Goal: Navigation & Orientation: Find specific page/section

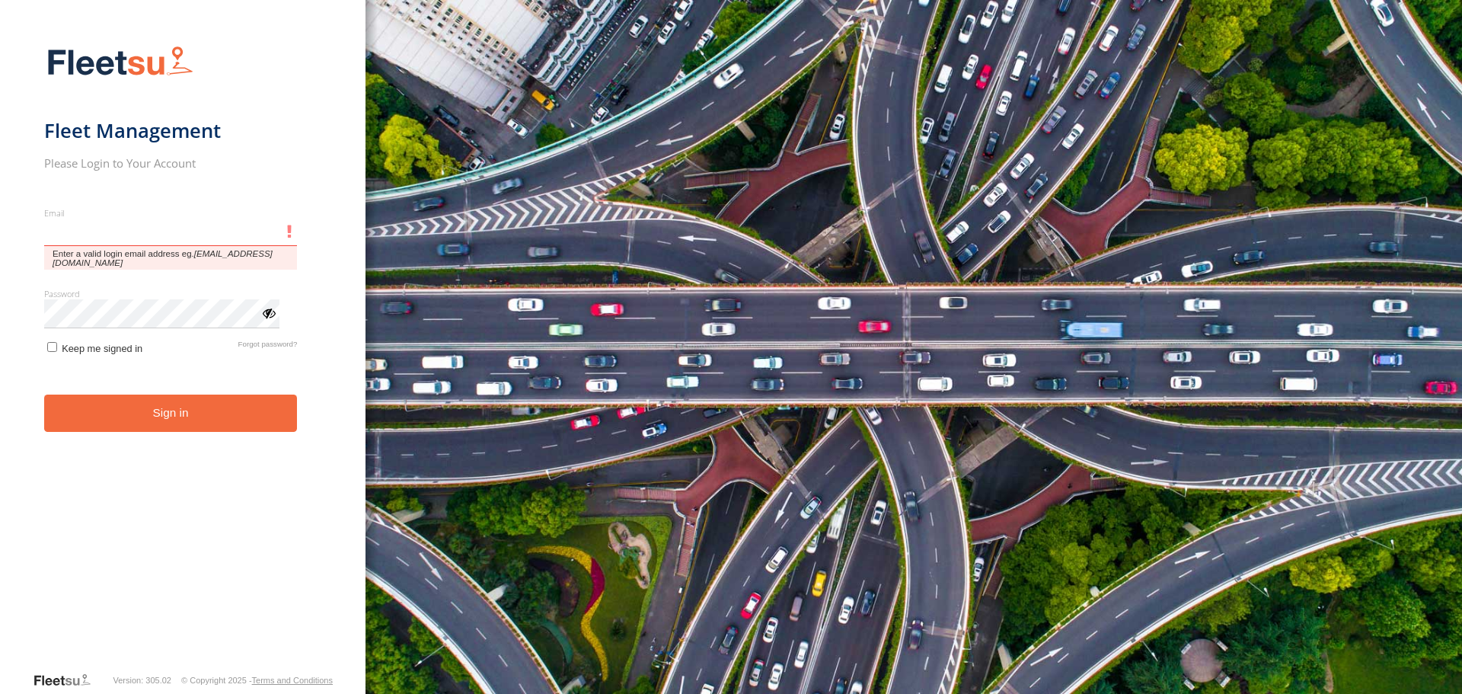
type input "**********"
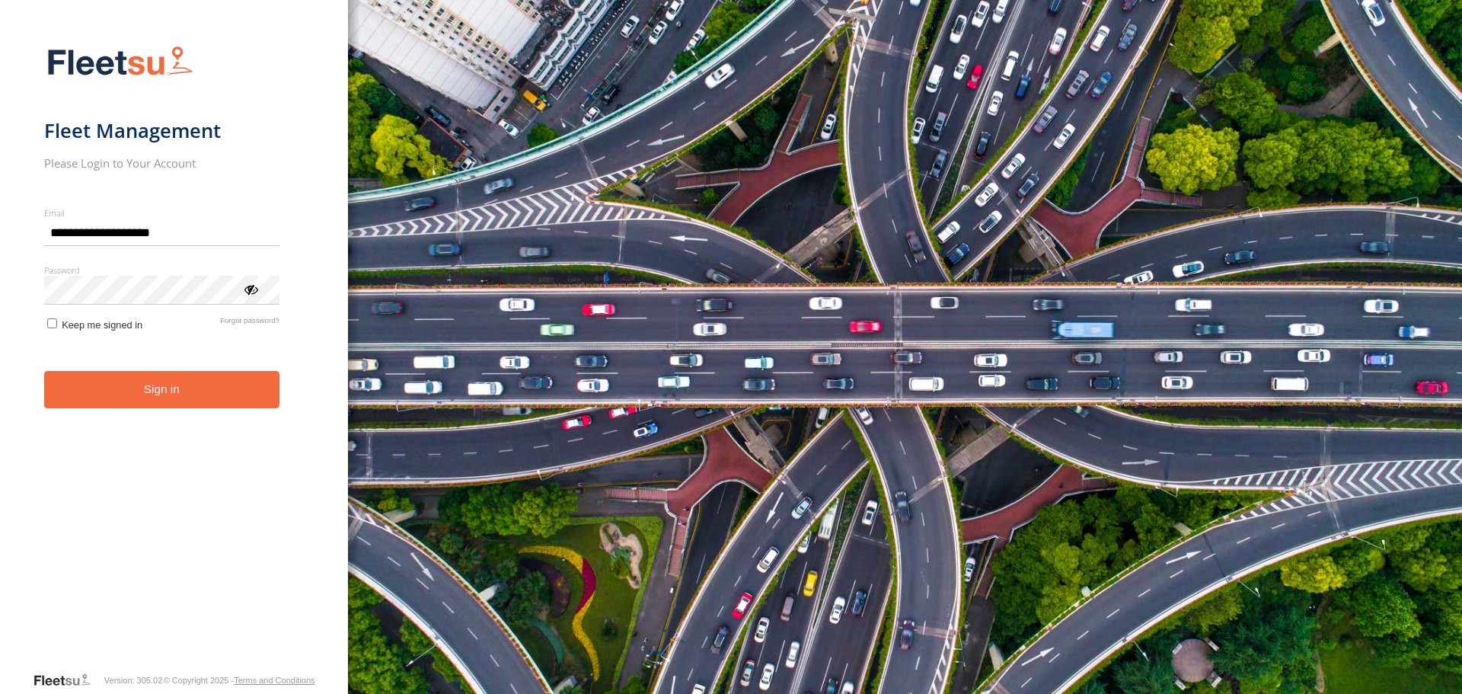
click at [327, 254] on div "**********" at bounding box center [174, 347] width 348 height 694
click at [225, 397] on button "Sign in" at bounding box center [161, 389] width 235 height 37
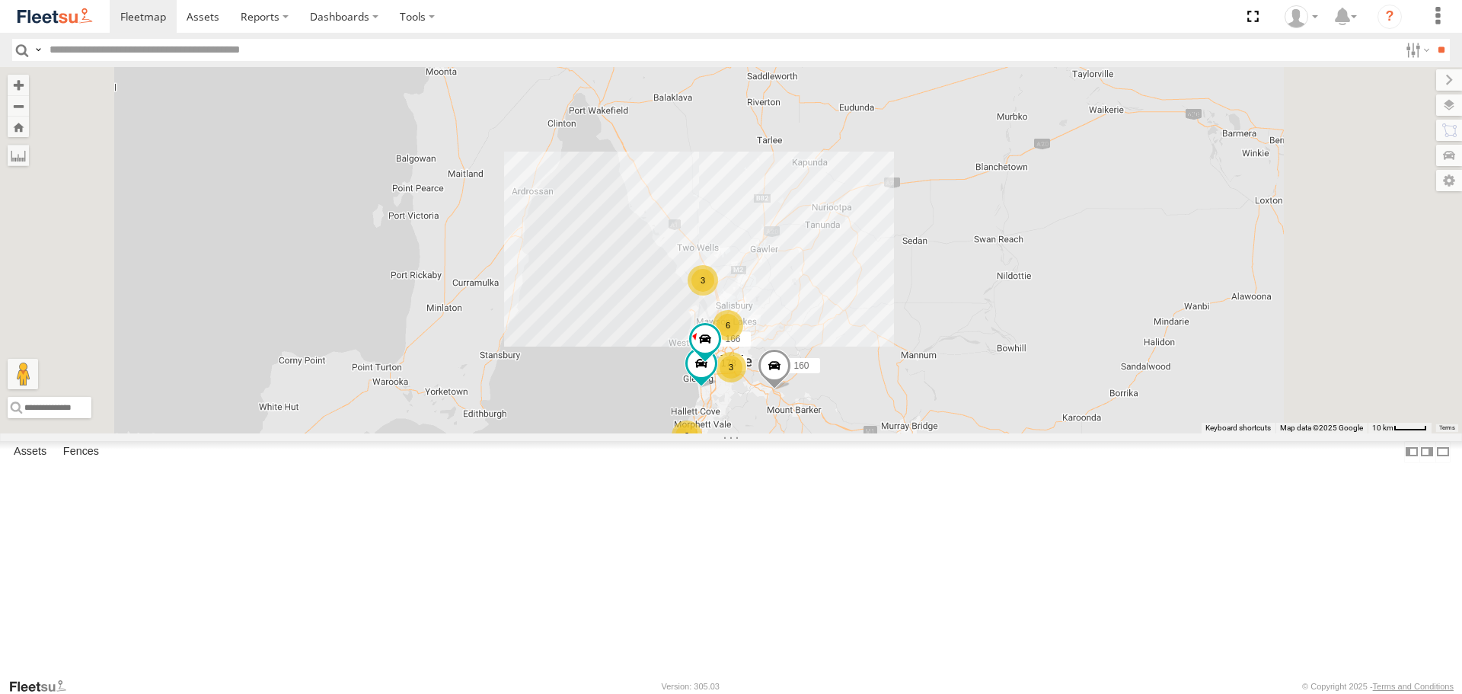
click at [752, 40] on span at bounding box center [738, 25] width 27 height 27
click at [879, 294] on div "178 172 160 166 6 3 2 3 172 Bulk -34.00377 , 138.65917 West 7 [PERSON_NAME] Bur…" at bounding box center [731, 249] width 1462 height 365
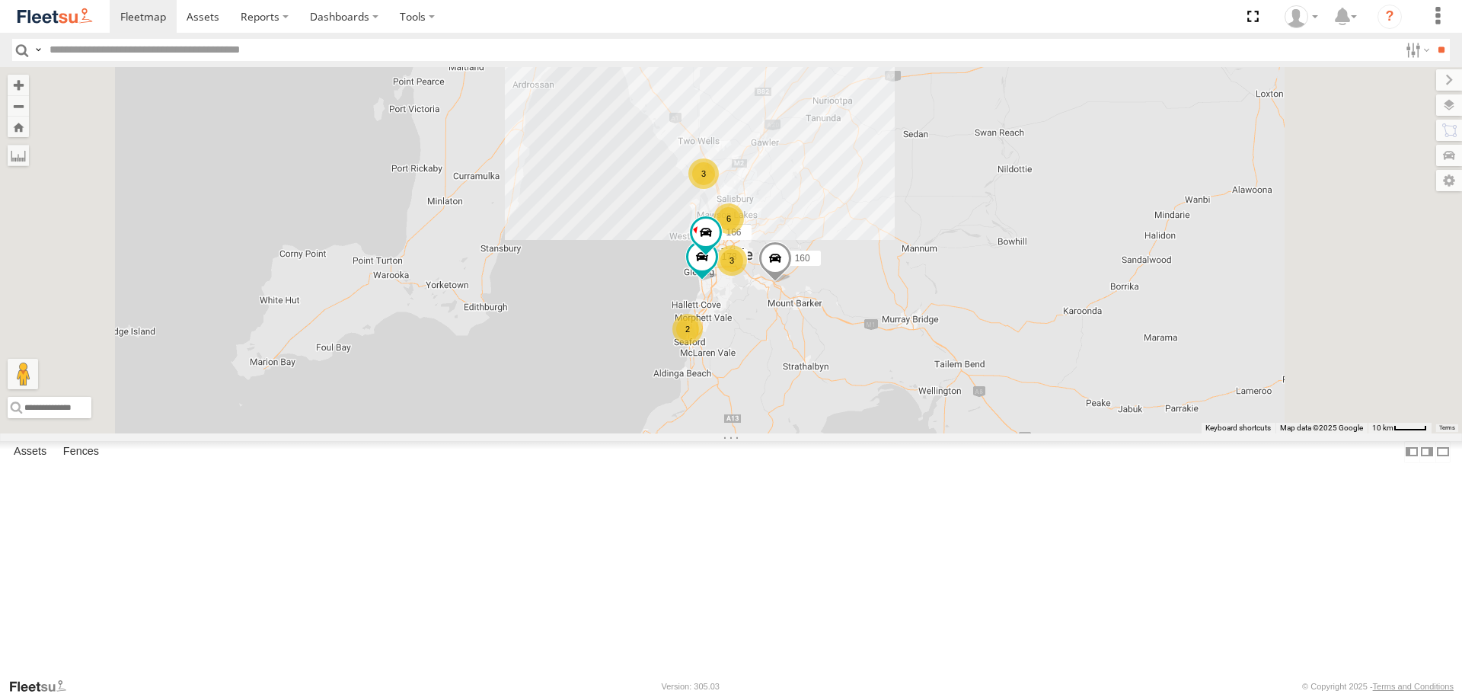
drag, startPoint x: 1022, startPoint y: 378, endPoint x: 1009, endPoint y: 347, distance: 33.1
click at [1019, 353] on div "178 172 160 166 6 3 2 3" at bounding box center [731, 249] width 1462 height 365
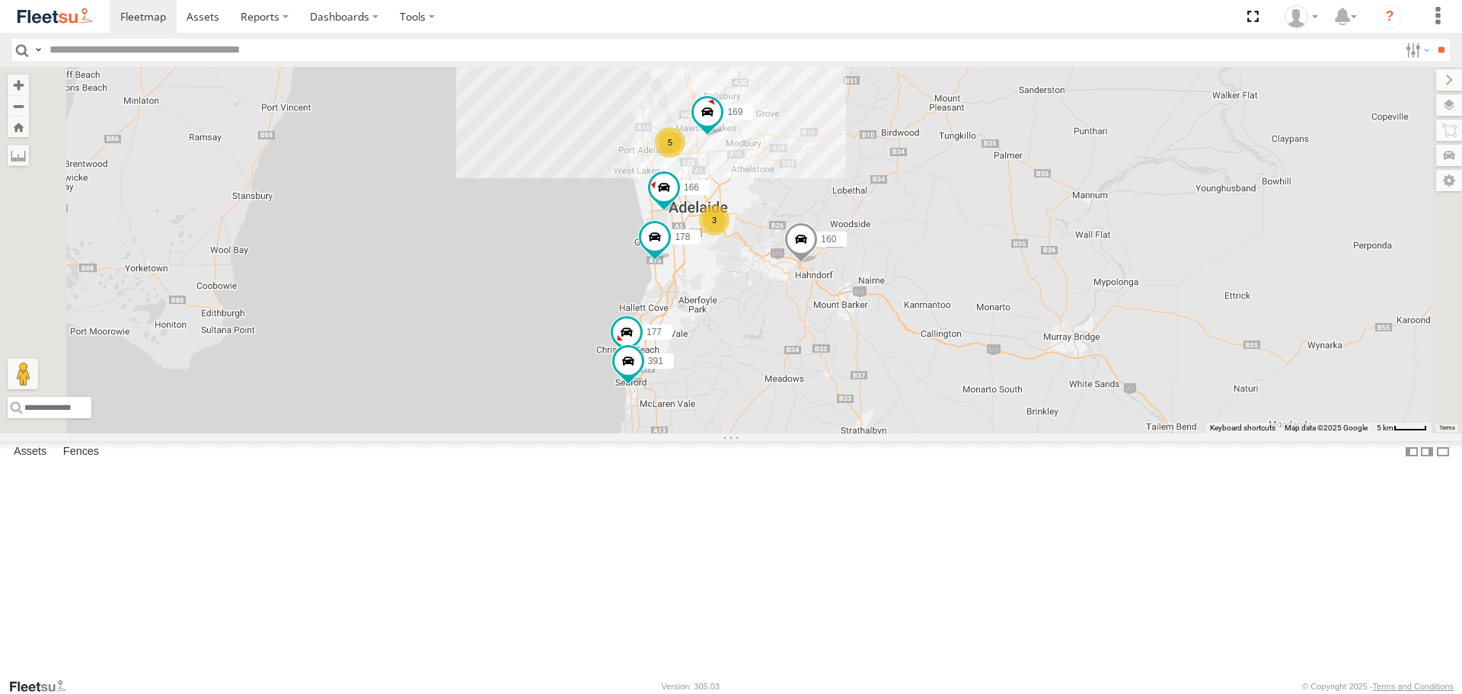
drag, startPoint x: 1071, startPoint y: 396, endPoint x: 1148, endPoint y: 340, distance: 94.9
click at [1148, 340] on div "178 172 160 166 169 5 2 177 391 168 3" at bounding box center [731, 249] width 1462 height 365
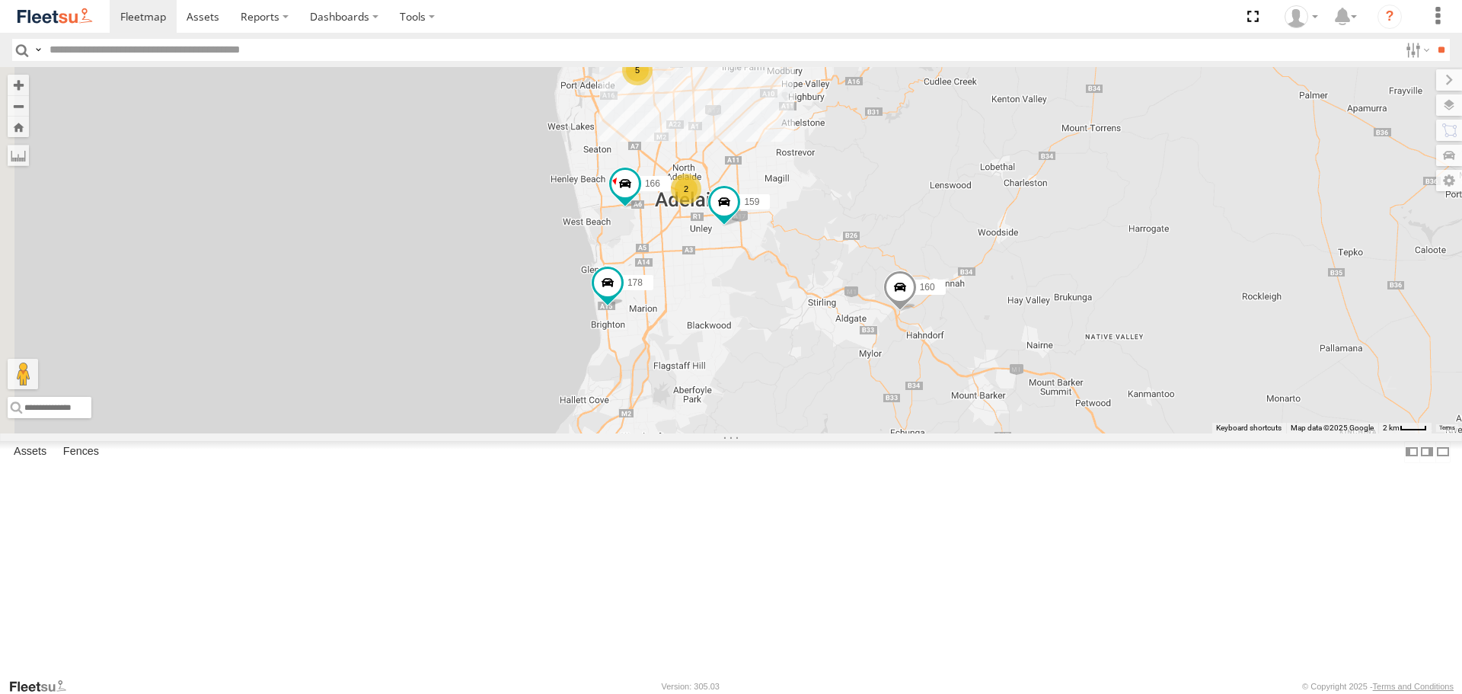
drag, startPoint x: 1175, startPoint y: 346, endPoint x: 1438, endPoint y: 368, distance: 263.6
click at [1438, 368] on div "178 172 160 166 169 177 391 168 5 159 2" at bounding box center [731, 249] width 1462 height 365
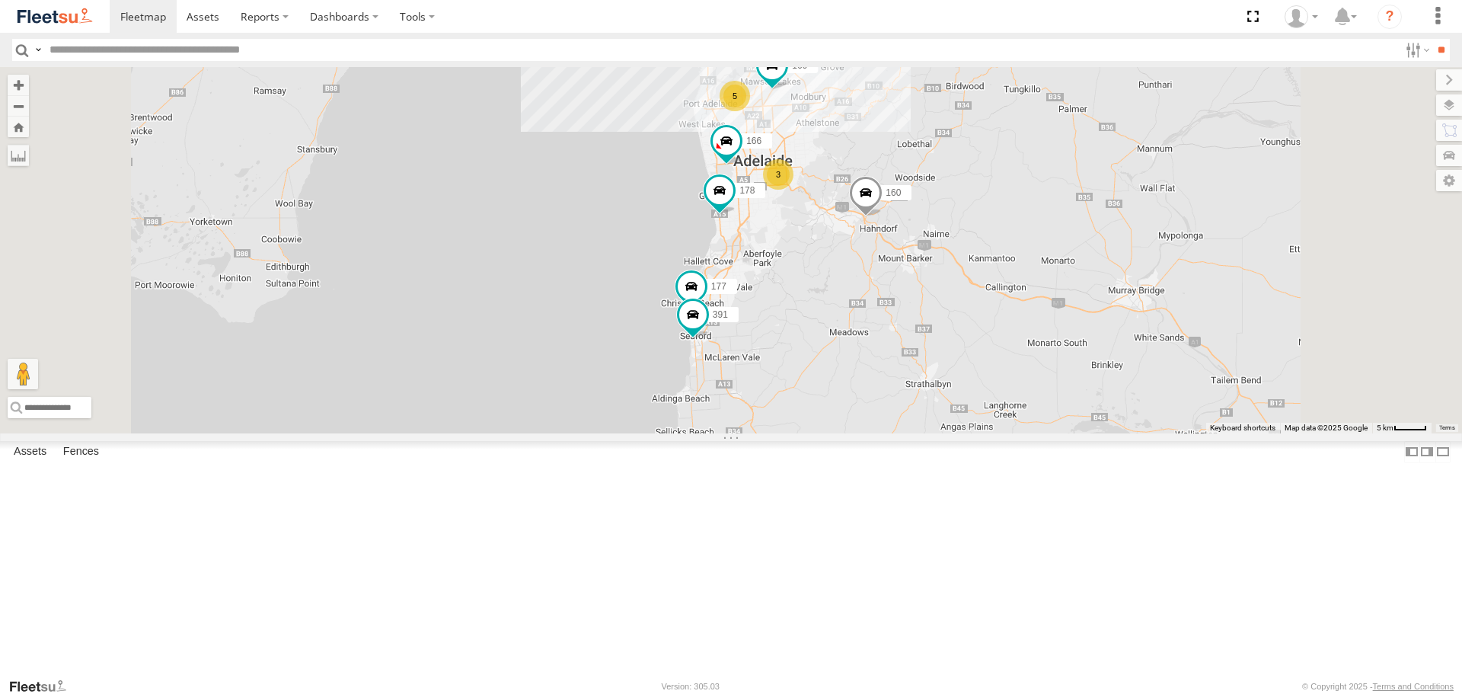
drag, startPoint x: 1033, startPoint y: 209, endPoint x: 1033, endPoint y: 236, distance: 27.4
click at [1033, 236] on div "178 172 160 166 169 177 391 168 5 2 3" at bounding box center [731, 249] width 1462 height 365
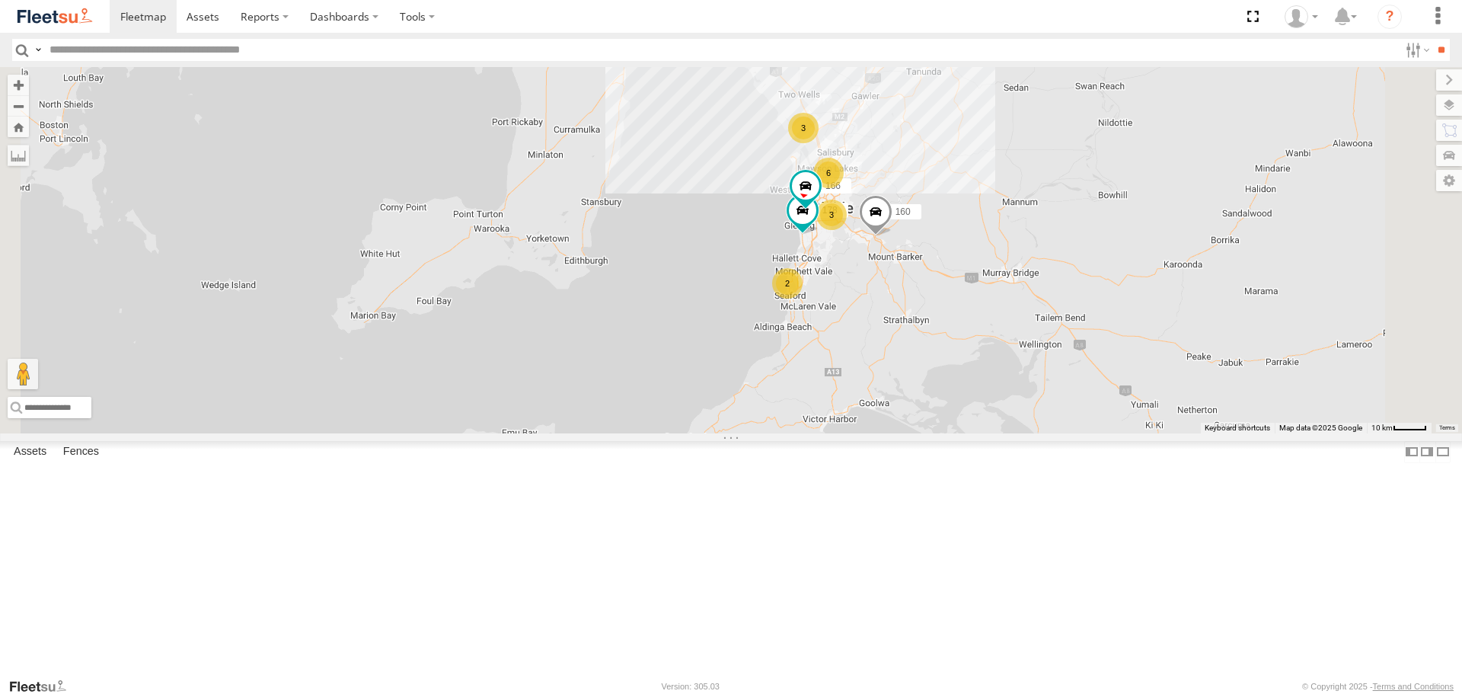
drag, startPoint x: 1151, startPoint y: 145, endPoint x: 1149, endPoint y: 252, distance: 106.6
click at [1149, 252] on div "178 172 160 166 6 3 2 3" at bounding box center [731, 249] width 1462 height 365
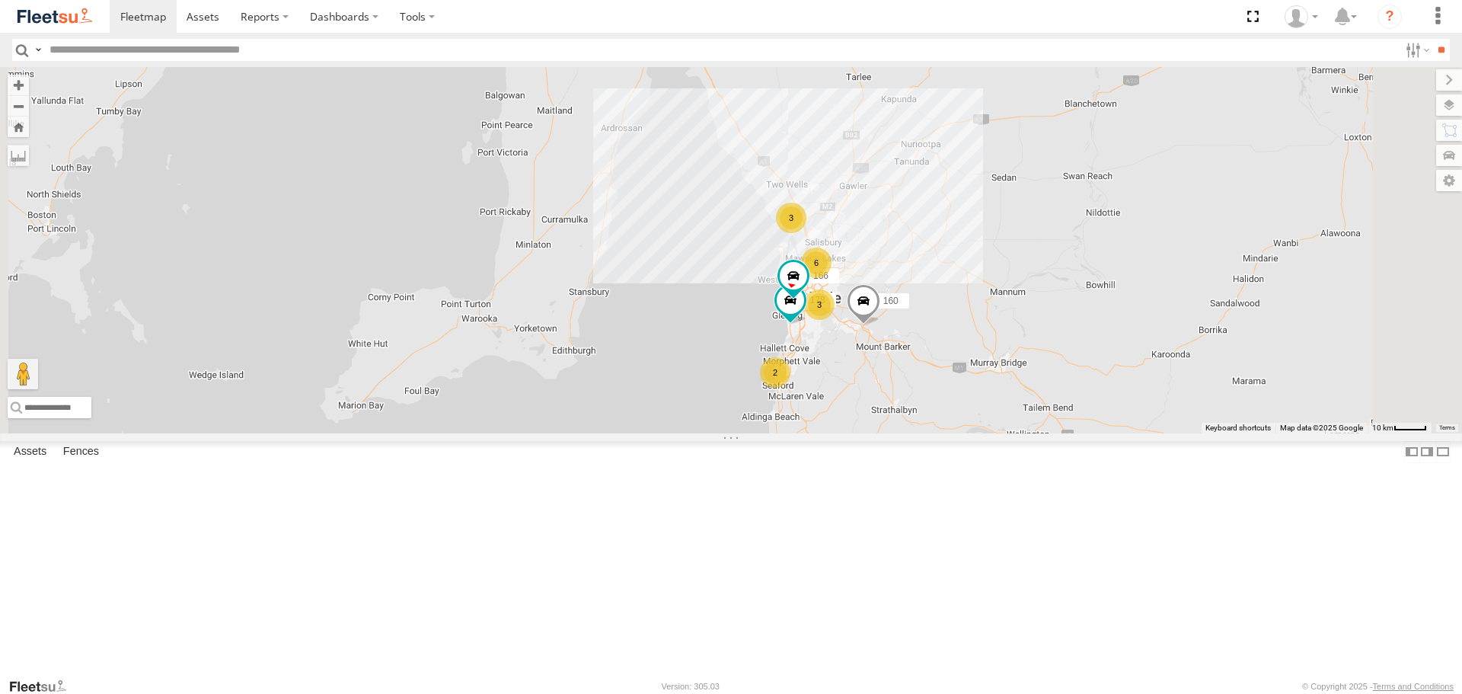
drag, startPoint x: 859, startPoint y: 312, endPoint x: 847, endPoint y: 403, distance: 92.2
click at [847, 403] on div "178 172 160 166 6 3 2 3" at bounding box center [731, 249] width 1462 height 365
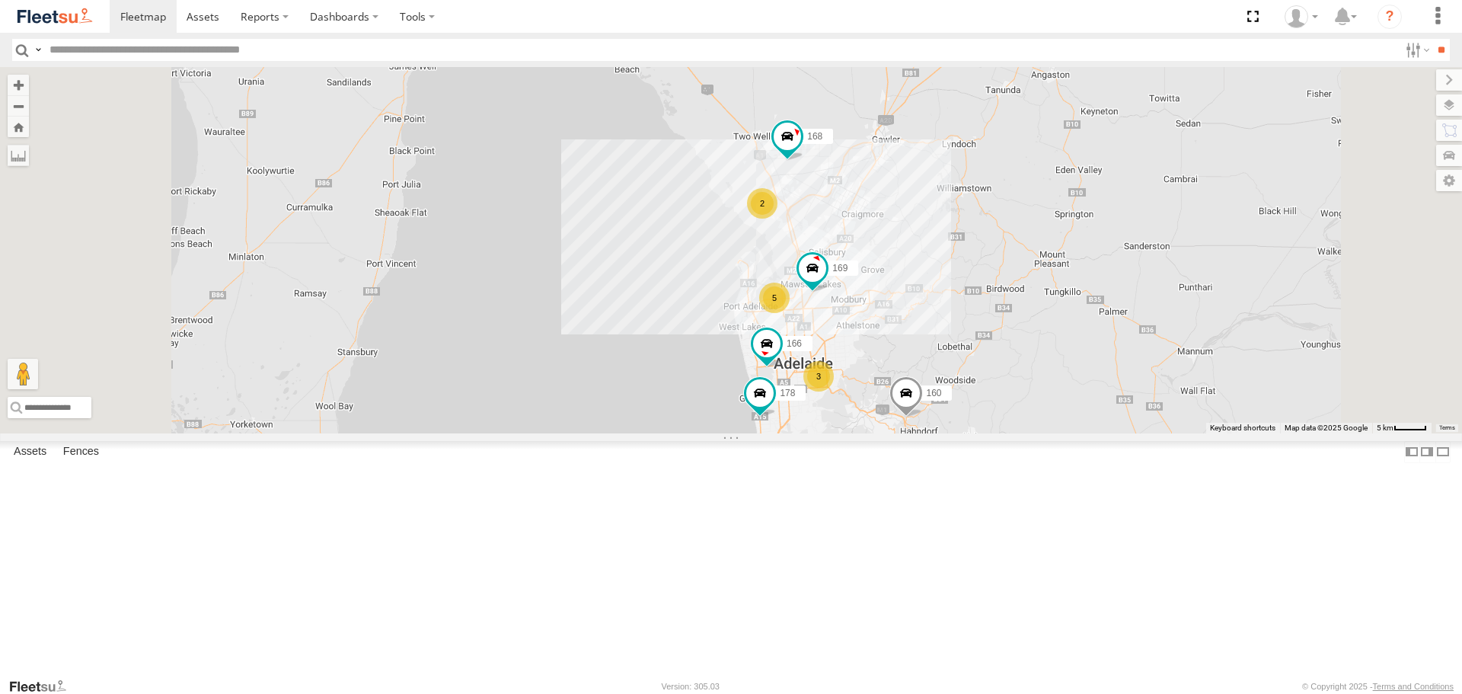
drag, startPoint x: 1107, startPoint y: 443, endPoint x: 1095, endPoint y: 382, distance: 62.0
click at [1095, 382] on div "178 172 160 166 169 5 2 177 391 168 3" at bounding box center [731, 249] width 1462 height 365
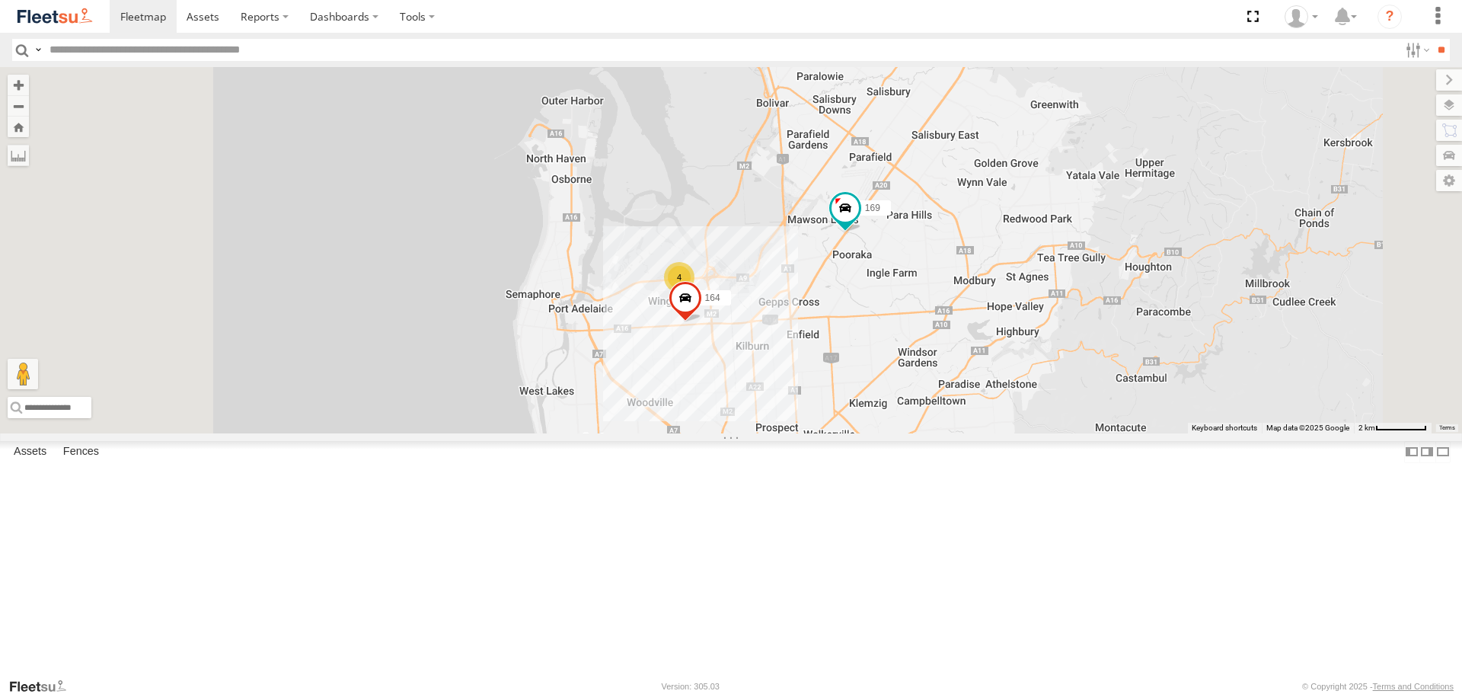
drag, startPoint x: 807, startPoint y: 331, endPoint x: 931, endPoint y: 485, distance: 197.6
click at [925, 432] on div "178 172 160 166 169 177 391 168 159 4 164 176 165" at bounding box center [731, 249] width 1462 height 365
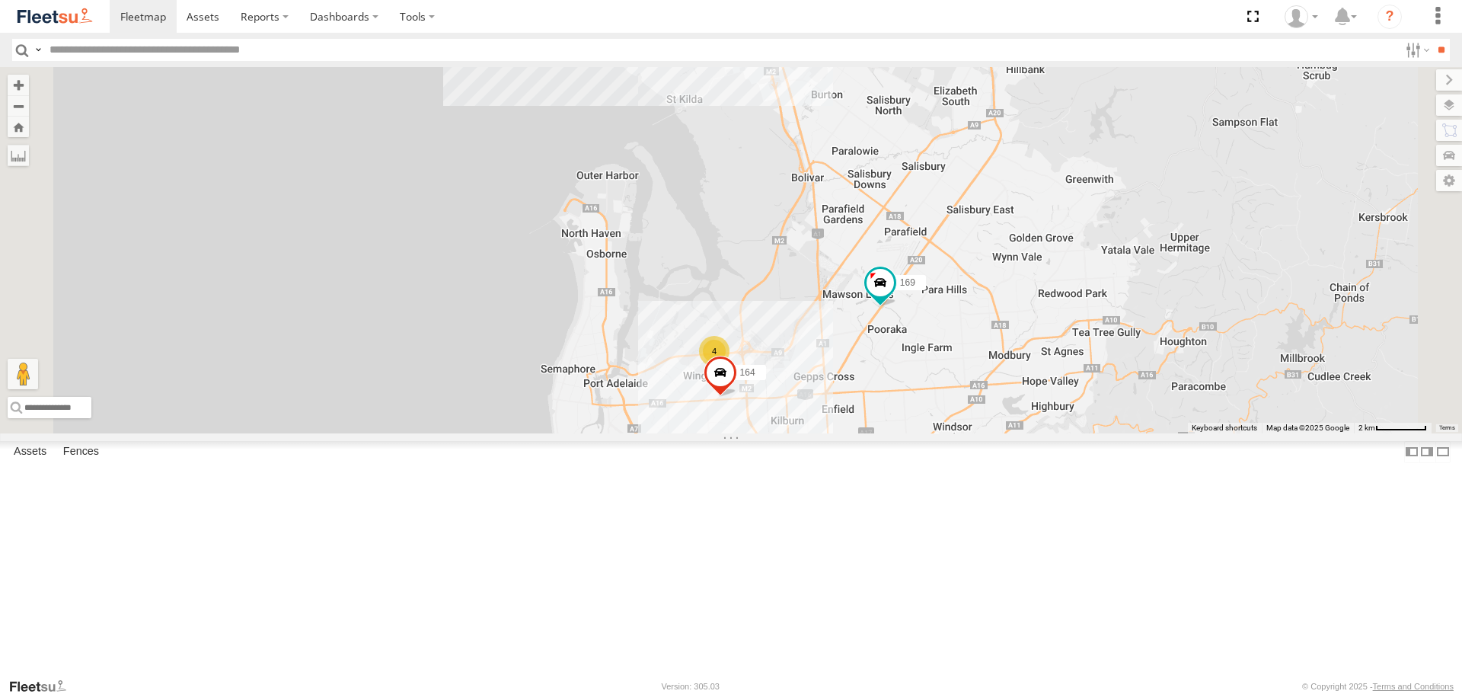
drag, startPoint x: 891, startPoint y: 331, endPoint x: 923, endPoint y: 488, distance: 160.1
click at [924, 432] on div "178 172 160 166 169 177 391 168 159 4 164 176 165 2" at bounding box center [731, 249] width 1462 height 365
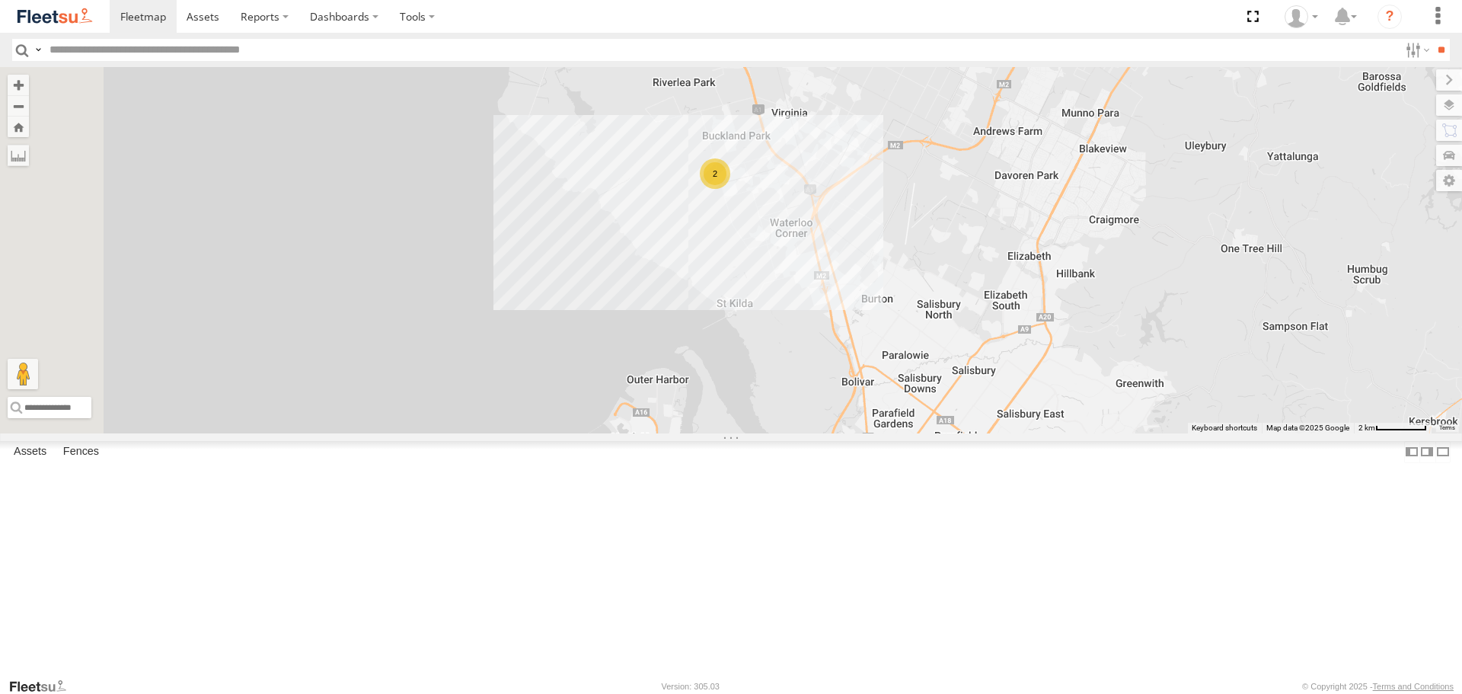
click at [730, 189] on div "2" at bounding box center [715, 173] width 30 height 30
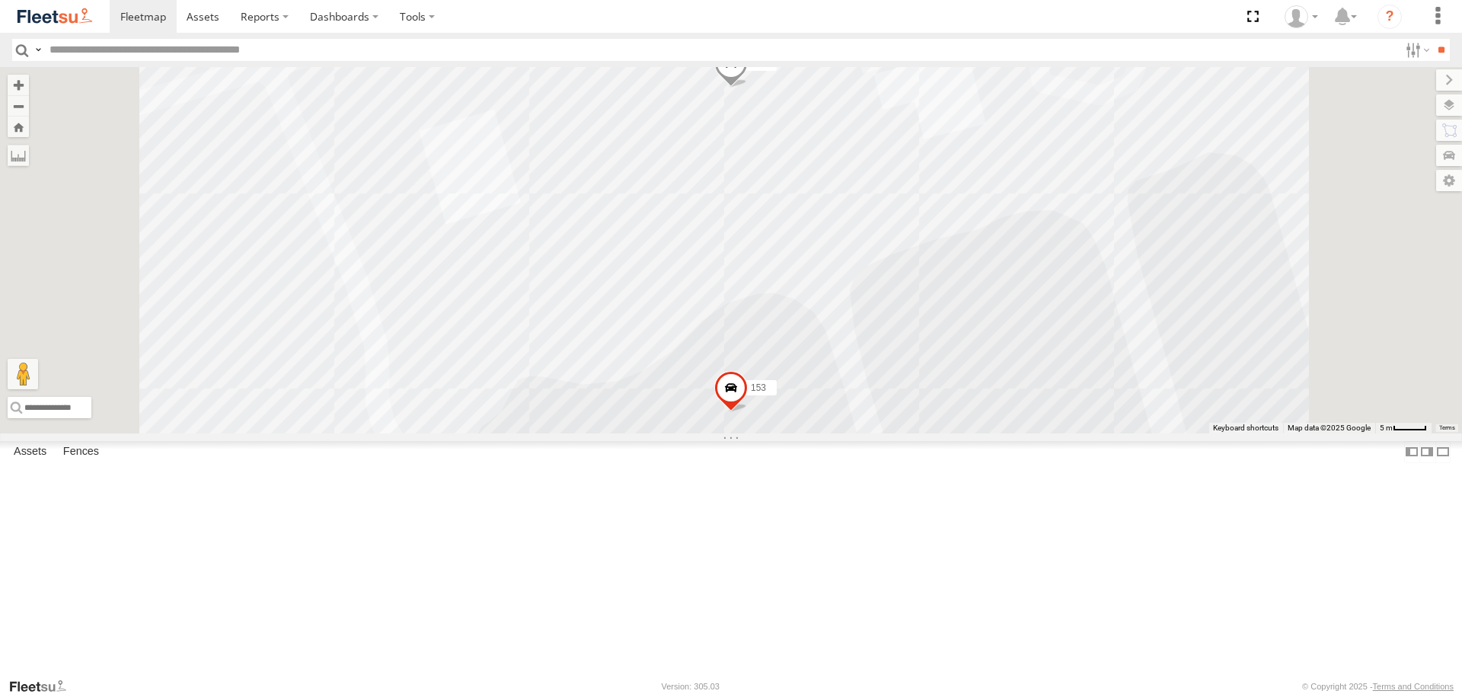
click at [748, 88] on span at bounding box center [730, 67] width 33 height 41
click at [968, 280] on div "178 172 160 166 169 177 391 168 159 164 176 165 153 606 606 All Assets [GEOGRAP…" at bounding box center [731, 249] width 1462 height 365
click at [748, 88] on span at bounding box center [730, 67] width 33 height 41
click at [719, 71] on label at bounding box center [705, 65] width 30 height 11
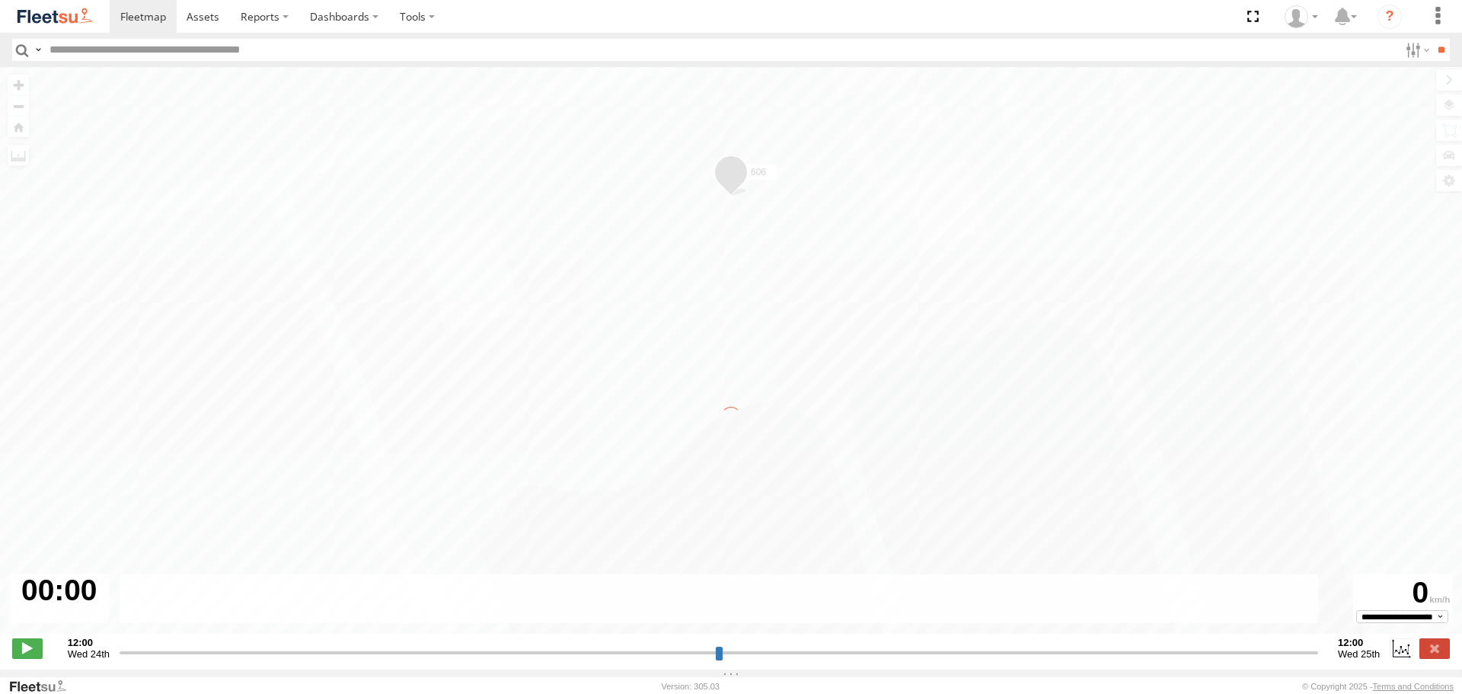
type input "**********"
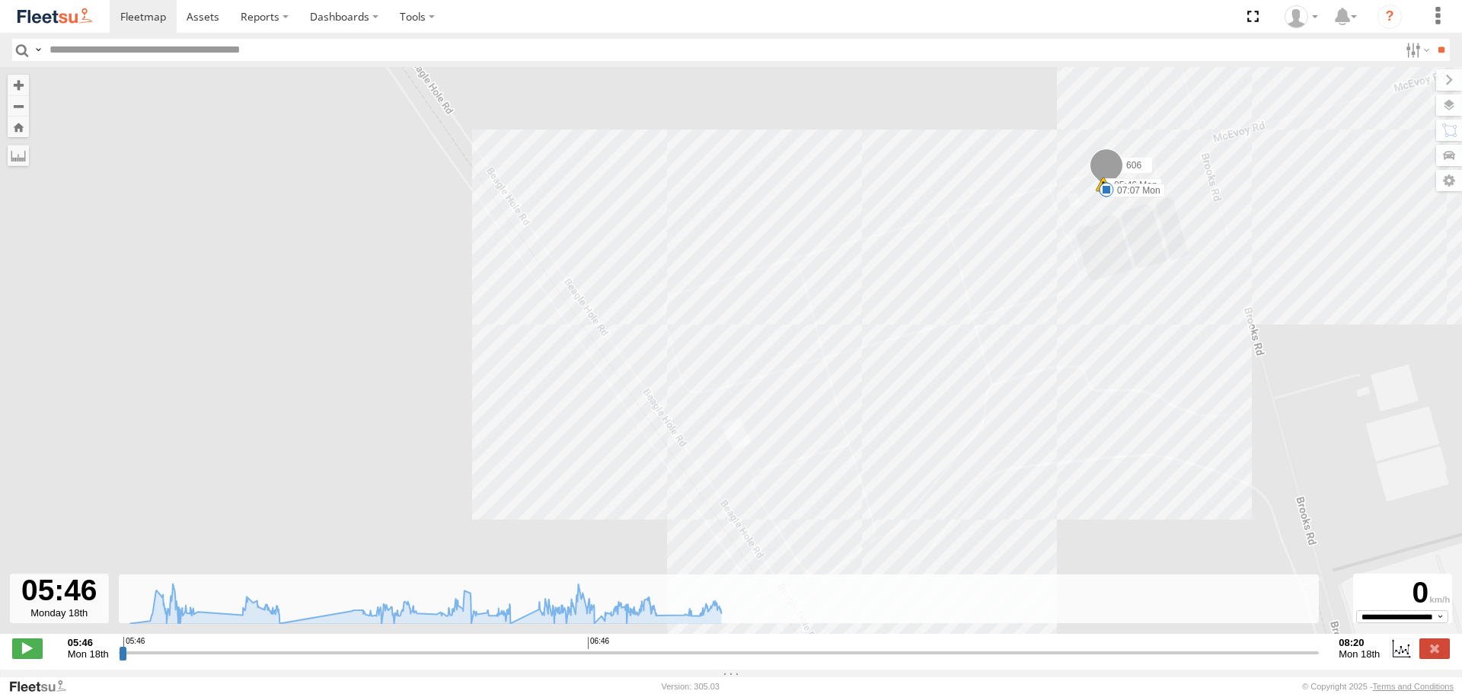
click at [1246, 225] on div "606 05:46 Mon 07:04 Mon 07:05 Mon 07:07 Mon" at bounding box center [731, 358] width 1462 height 582
click at [1103, 192] on span at bounding box center [1106, 189] width 15 height 15
click at [1245, 212] on div "606 05:46 Mon 07:04 Mon 07:05 Mon 07:07 Mon 07:07 [DATE] [GEOGRAPHIC_DATA]" at bounding box center [731, 358] width 1462 height 582
click at [1101, 185] on span at bounding box center [1102, 184] width 15 height 15
click at [1297, 196] on div "606 05:46 Mon 07:04 Mon 07:05 Mon 07:07 Mon Low Internal Battery 05:46 [DATE] […" at bounding box center [731, 358] width 1462 height 582
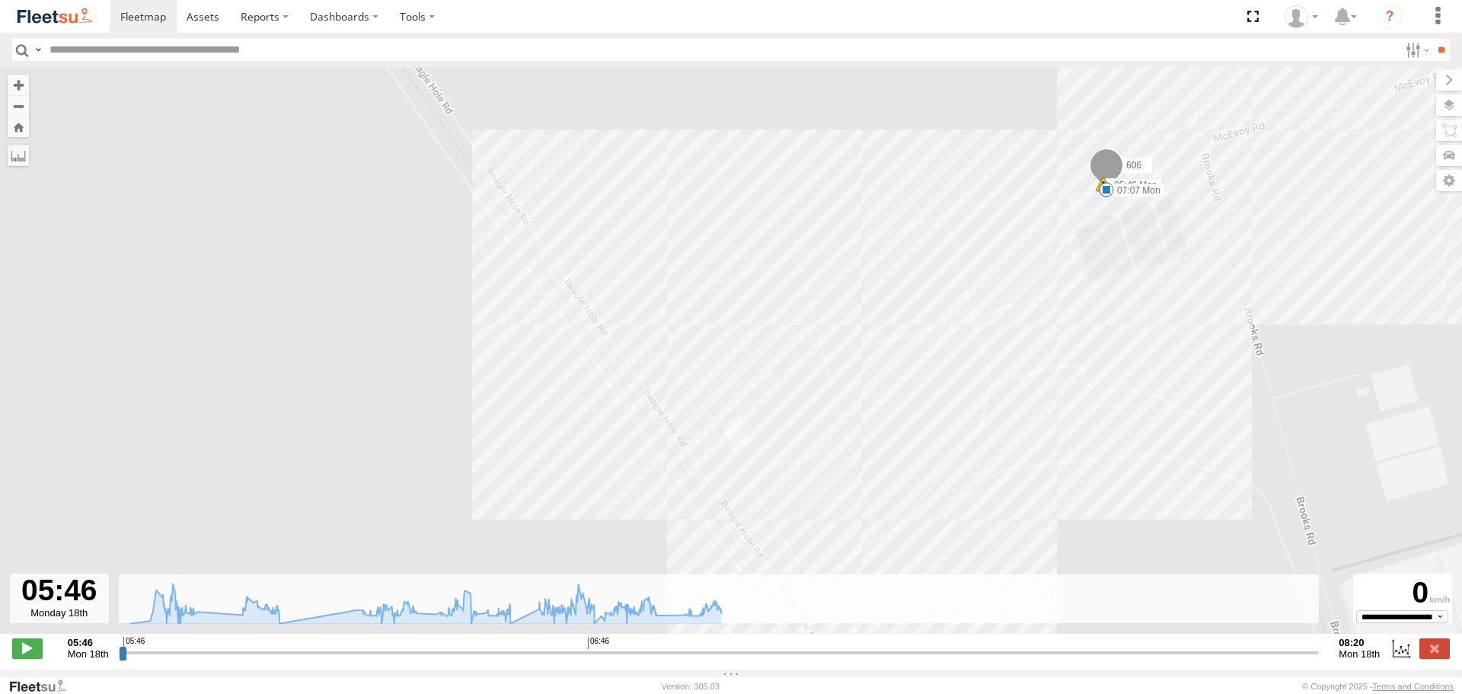
click at [1102, 168] on span at bounding box center [1105, 168] width 33 height 41
click at [1194, 167] on link at bounding box center [1190, 166] width 16 height 11
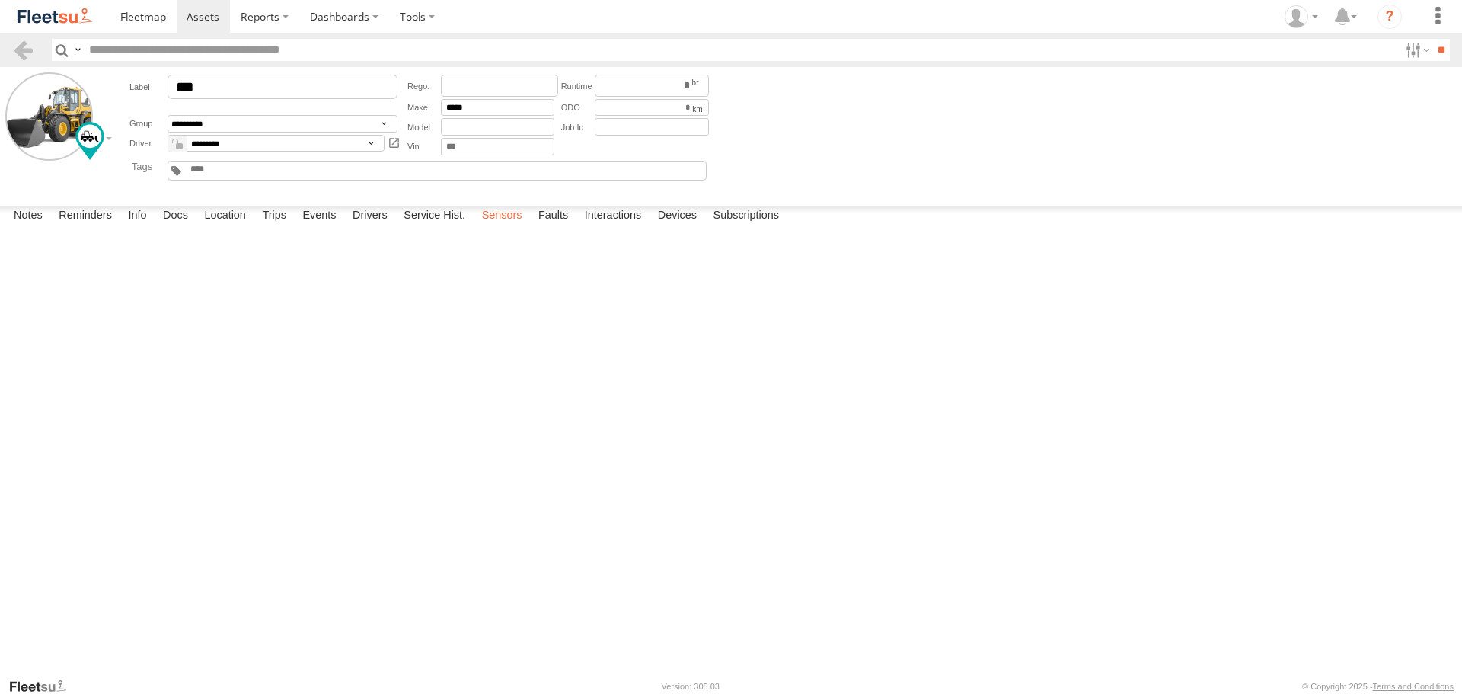
click at [505, 227] on label "Sensors" at bounding box center [502, 216] width 56 height 21
click at [0, 0] on span at bounding box center [0, 0] width 0 height 0
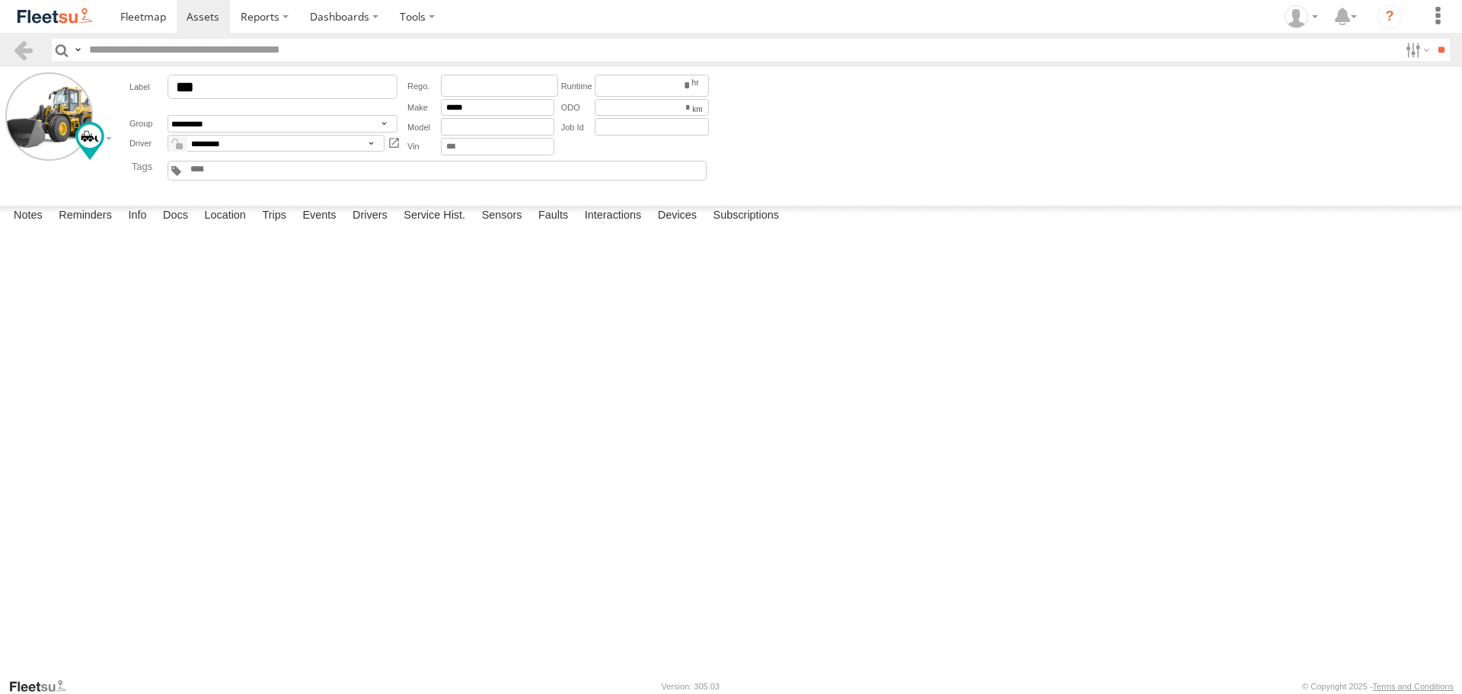
scroll to position [295, 0]
click at [0, 0] on span at bounding box center [0, 0] width 0 height 0
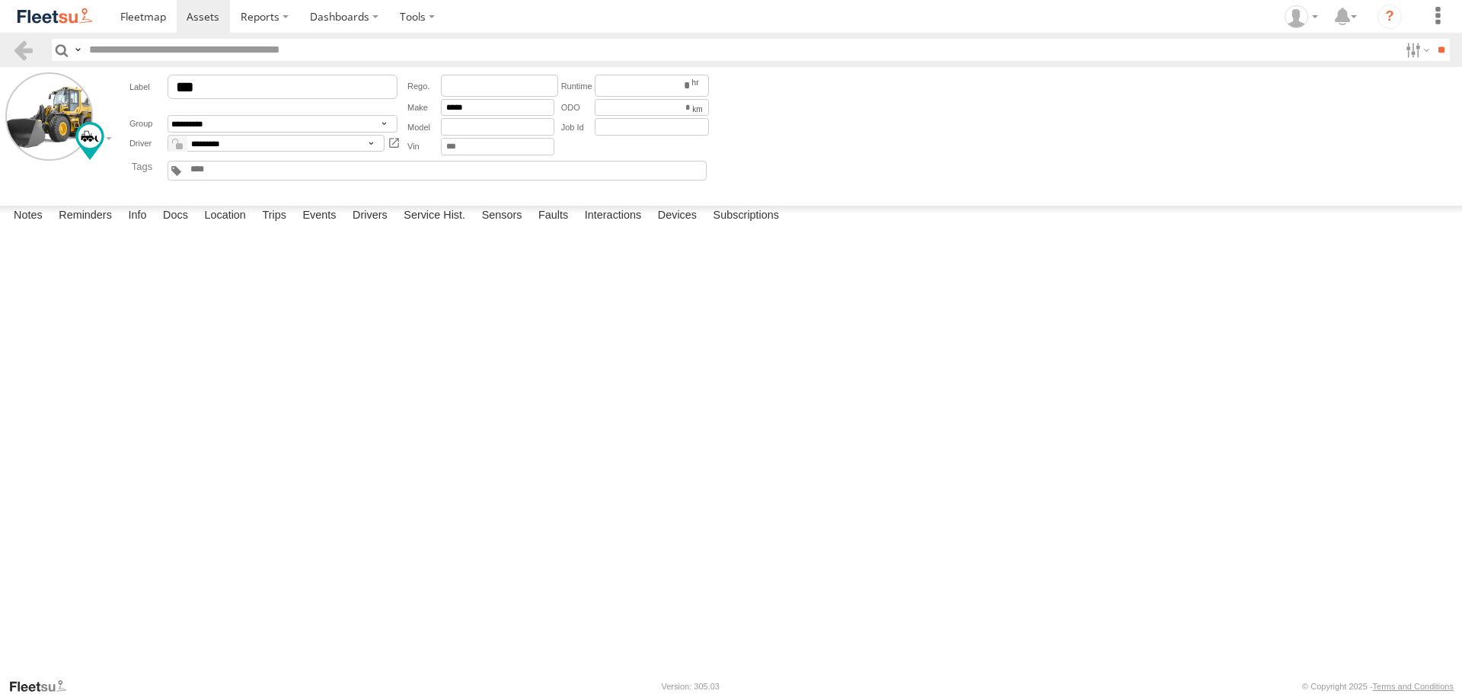
scroll to position [1133, 0]
click at [319, 227] on label "Events" at bounding box center [319, 216] width 49 height 21
click at [758, 227] on label "Subscriptions" at bounding box center [746, 216] width 81 height 21
click at [677, 227] on label "Devices" at bounding box center [677, 216] width 54 height 21
click at [0, 0] on div "[PERSON_NAME] Group" at bounding box center [0, 0] width 0 height 0
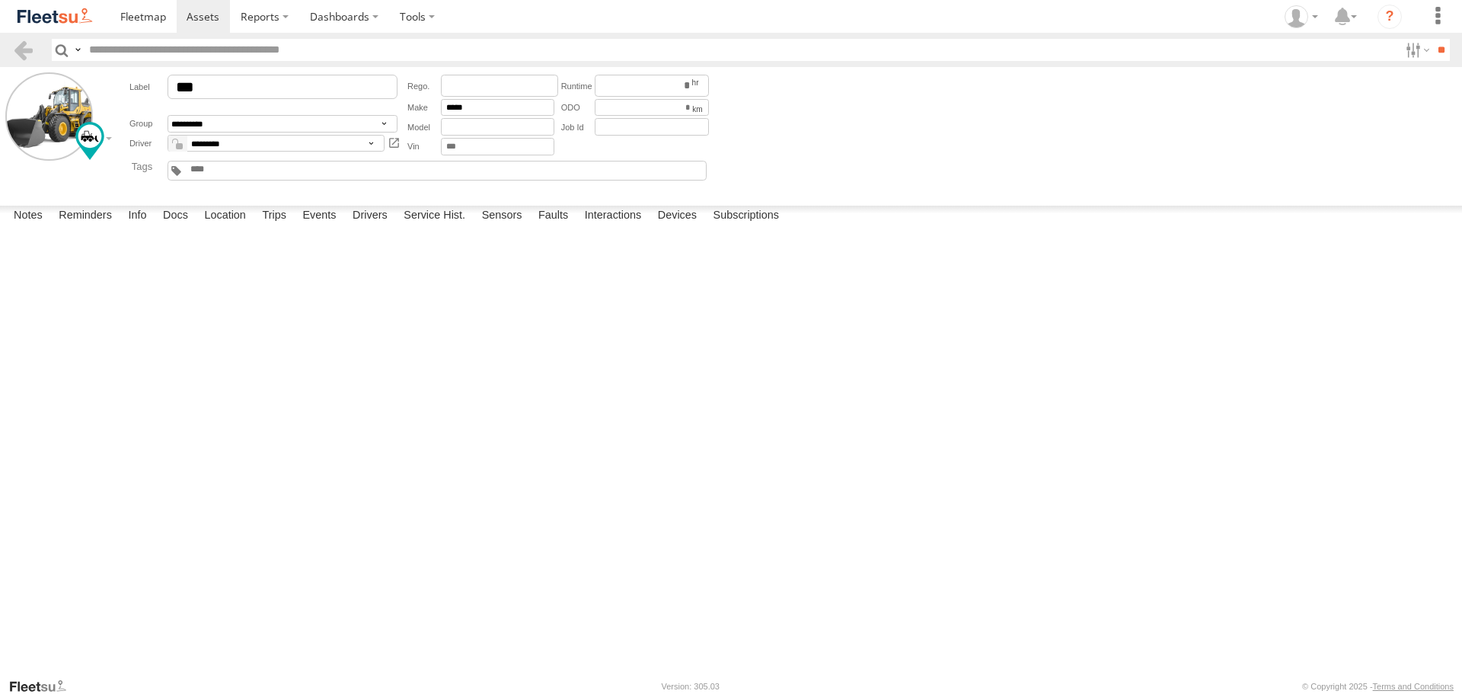
click at [0, 0] on span at bounding box center [0, 0] width 0 height 0
click at [0, 0] on div "CC8DA2279DFC" at bounding box center [0, 0] width 0 height 0
click at [0, 0] on div at bounding box center [0, 0] width 0 height 0
click at [608, 227] on label "Interactions" at bounding box center [613, 216] width 72 height 21
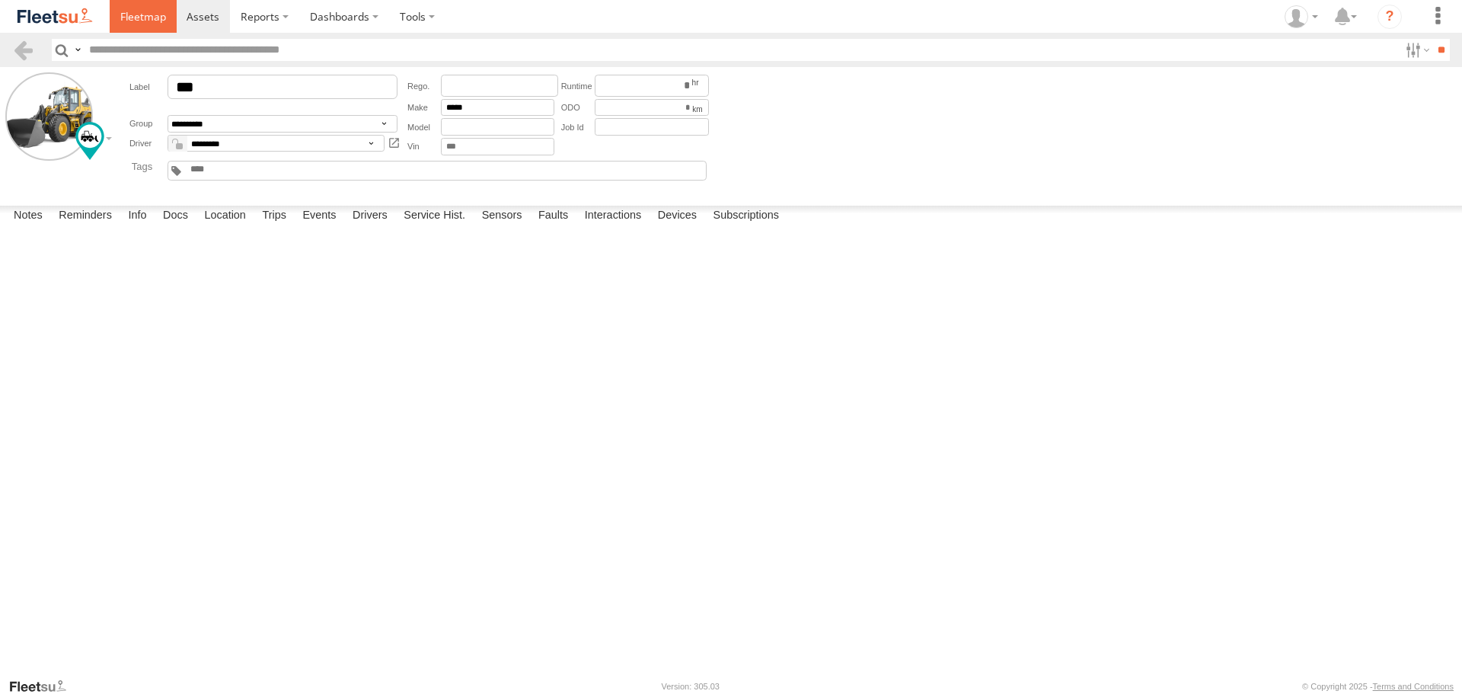
click at [161, 18] on span at bounding box center [143, 16] width 46 height 14
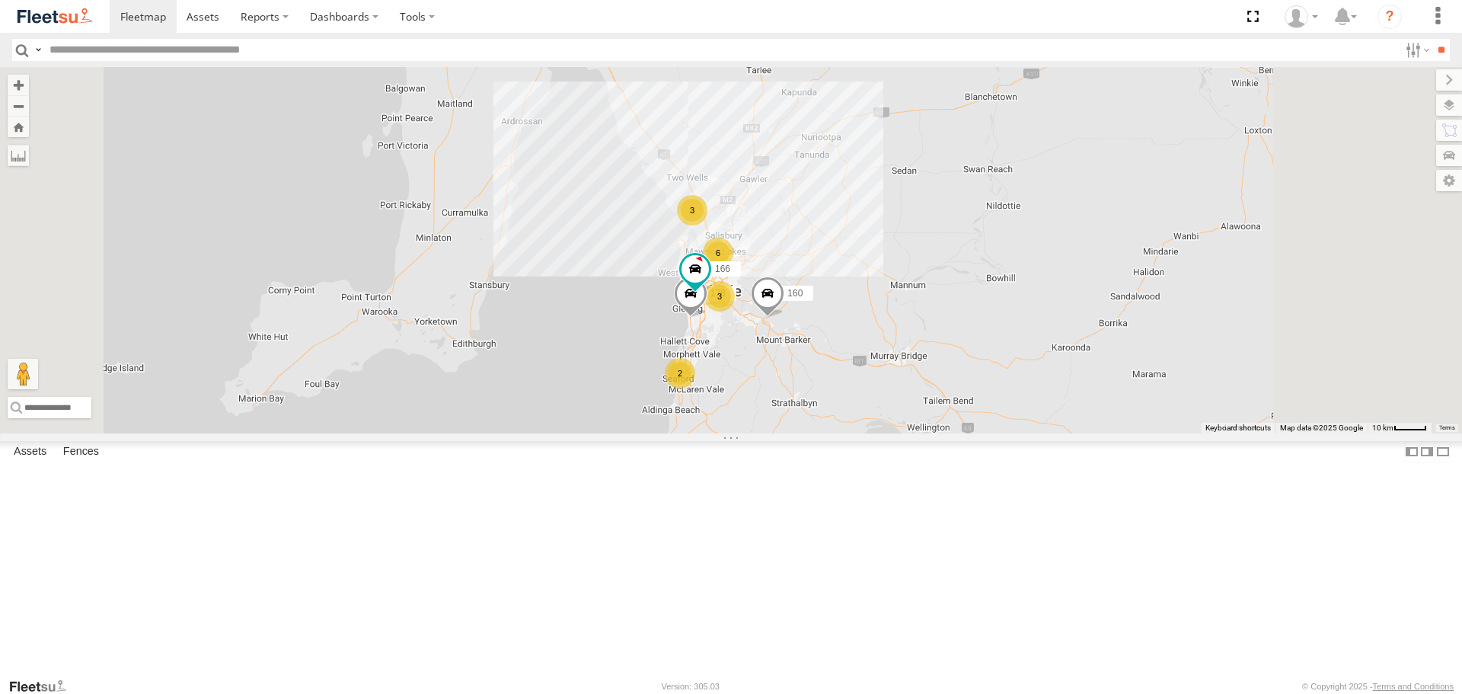
drag, startPoint x: 1073, startPoint y: 388, endPoint x: 1064, endPoint y: 317, distance: 71.4
click at [1064, 317] on div "178 6 3 2 172 3 160 166" at bounding box center [731, 249] width 1462 height 365
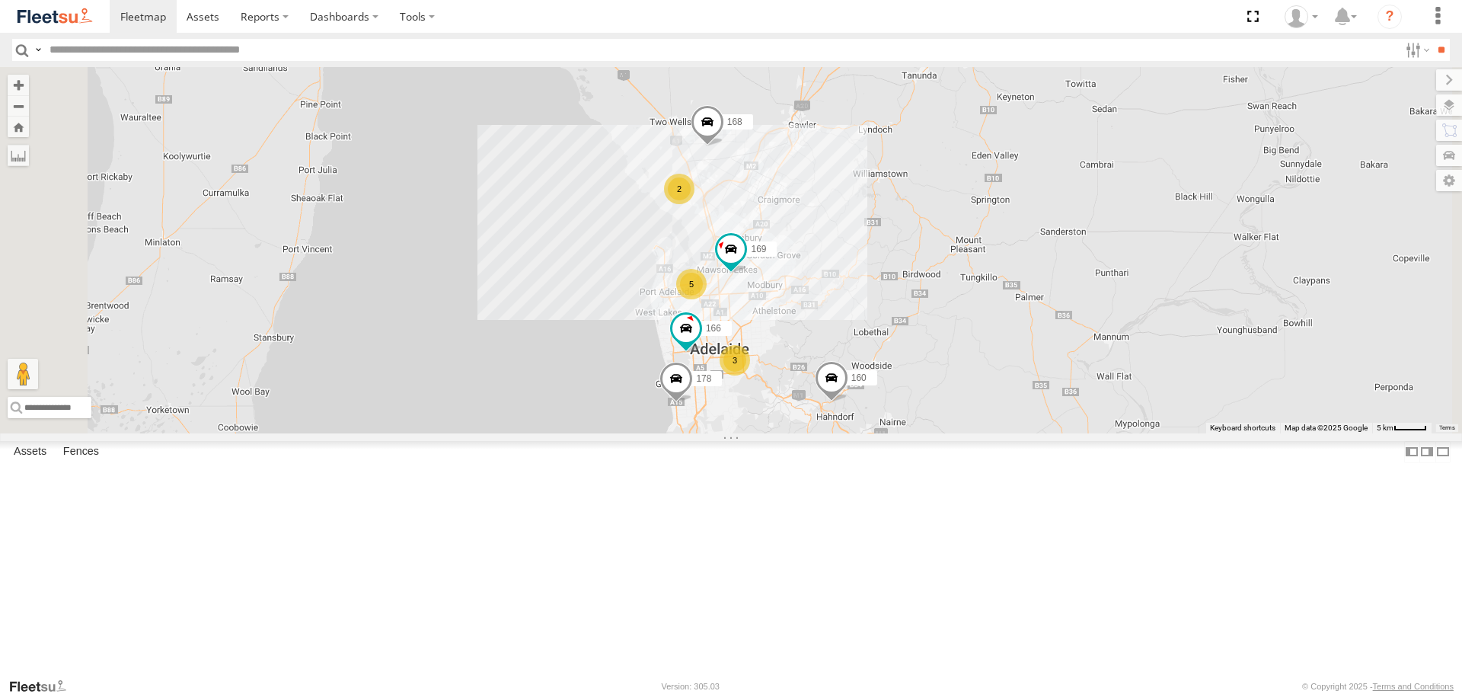
drag, startPoint x: 1207, startPoint y: 273, endPoint x: 1208, endPoint y: 295, distance: 22.1
click at [1207, 295] on div "178 172 160 166 169 5 2 2 168 3" at bounding box center [731, 249] width 1462 height 365
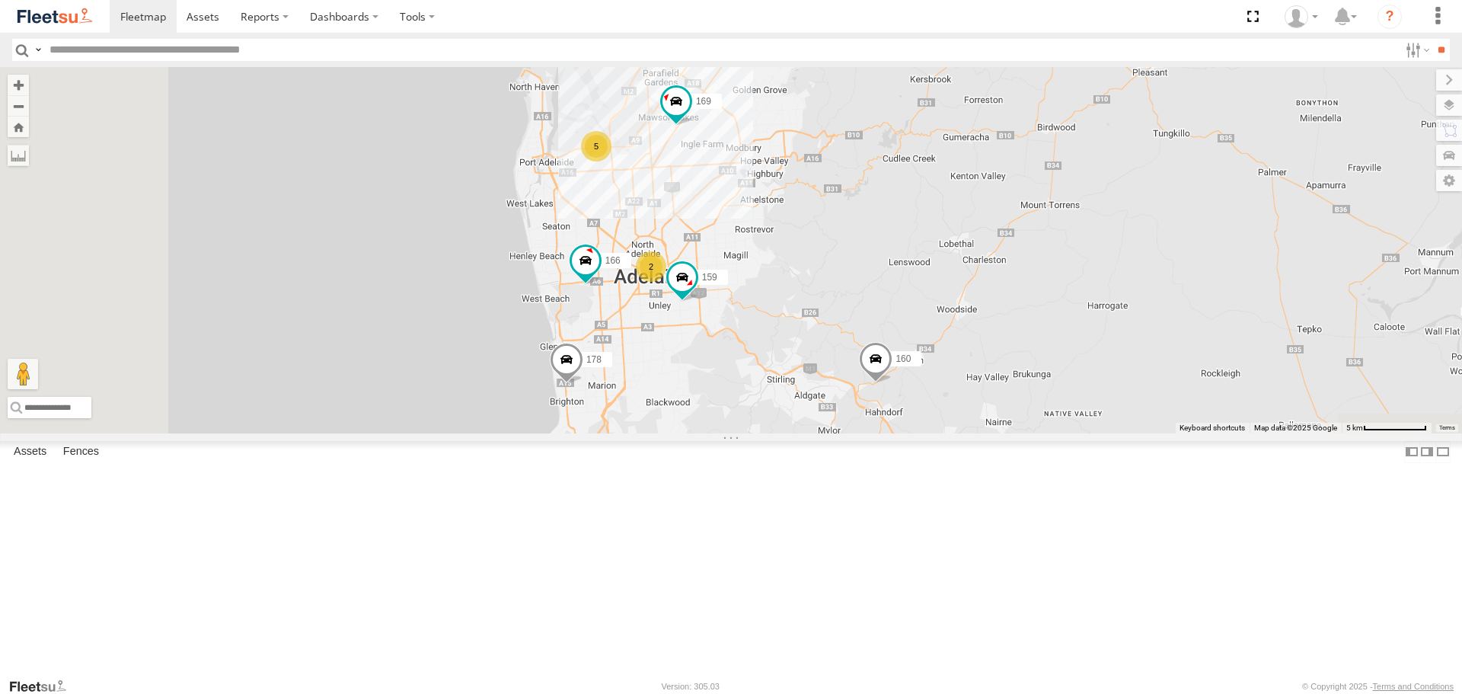
drag, startPoint x: 1150, startPoint y: 399, endPoint x: 1354, endPoint y: 83, distance: 375.7
click at [1354, 83] on div "172 160 178 166 169 5 2 168 159 2" at bounding box center [731, 249] width 1462 height 365
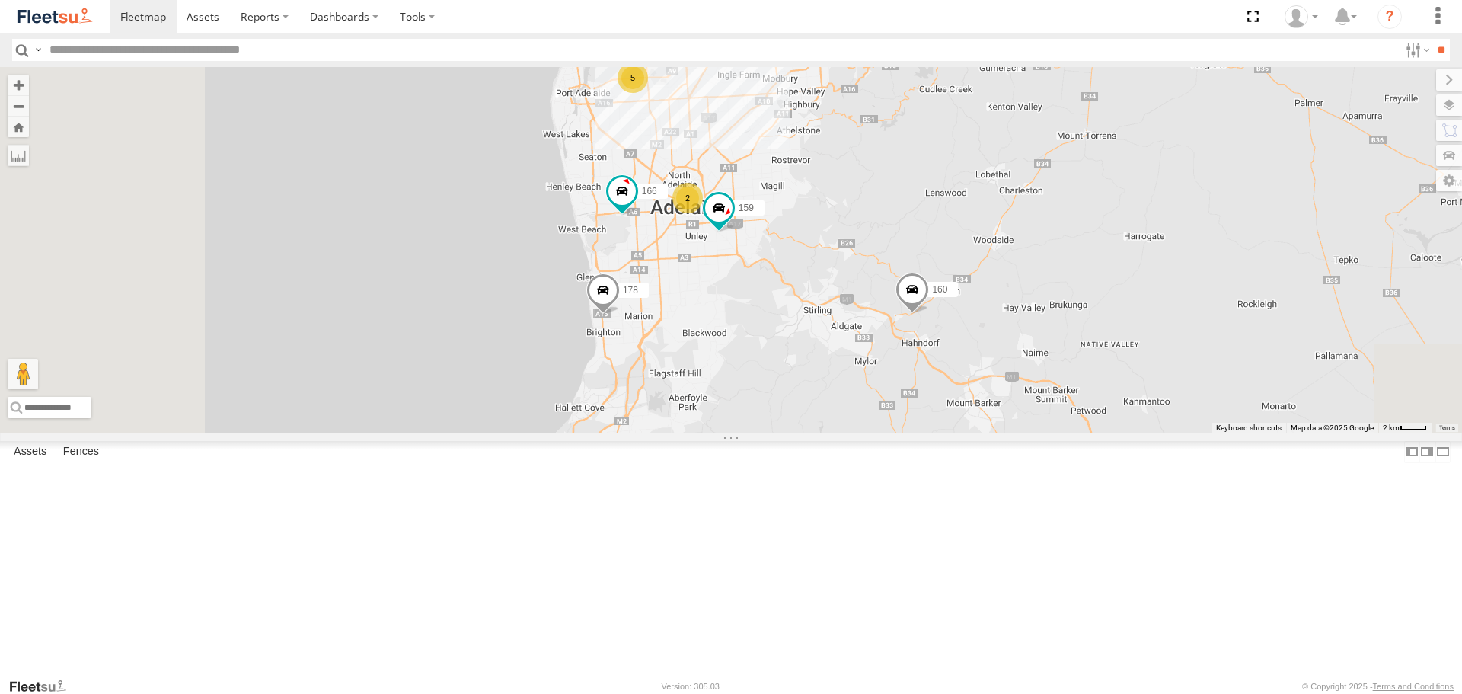
drag, startPoint x: 1096, startPoint y: 264, endPoint x: 1147, endPoint y: 273, distance: 51.8
click at [1147, 273] on div "172 160 178 166 169 5 2 168 159 2 177" at bounding box center [731, 249] width 1462 height 365
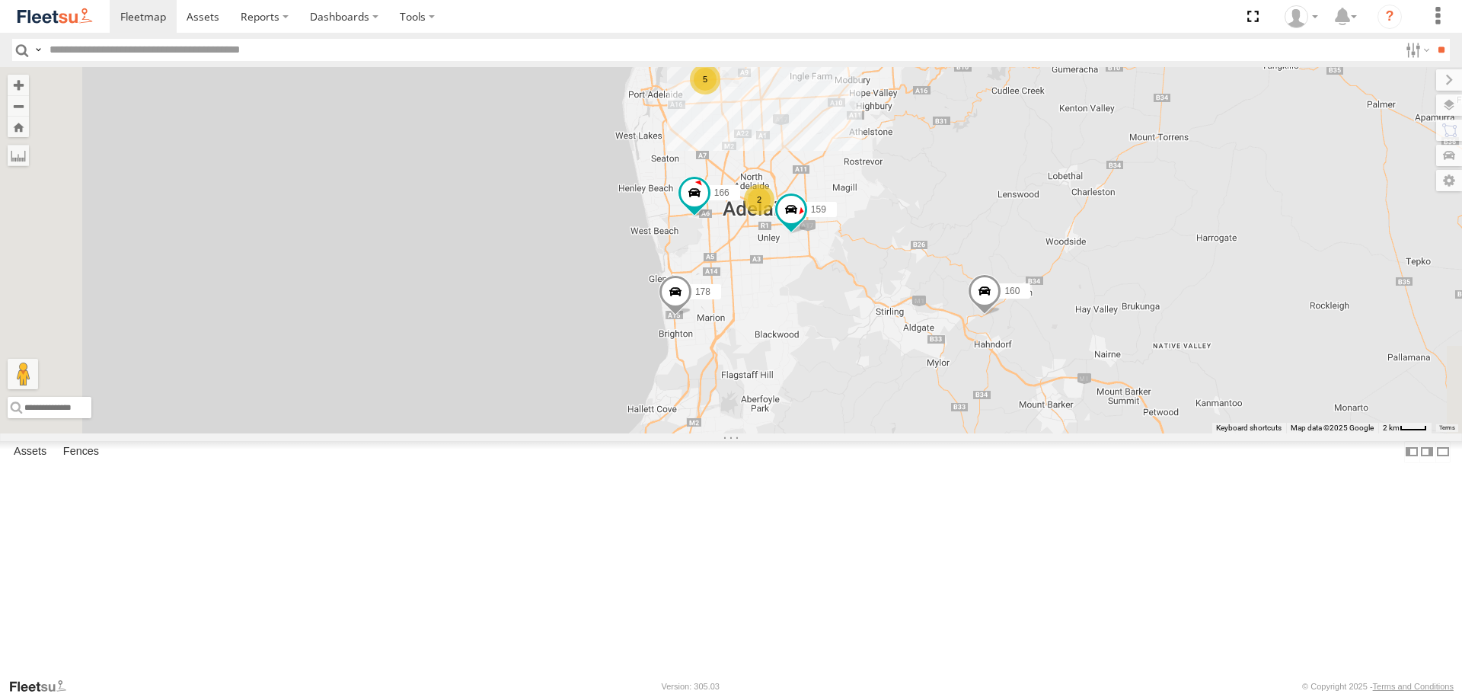
click at [913, 208] on div "172 160 178 166 169 5 2 168 159 2 177" at bounding box center [731, 249] width 1462 height 365
click at [720, 94] on div "5" at bounding box center [705, 79] width 30 height 30
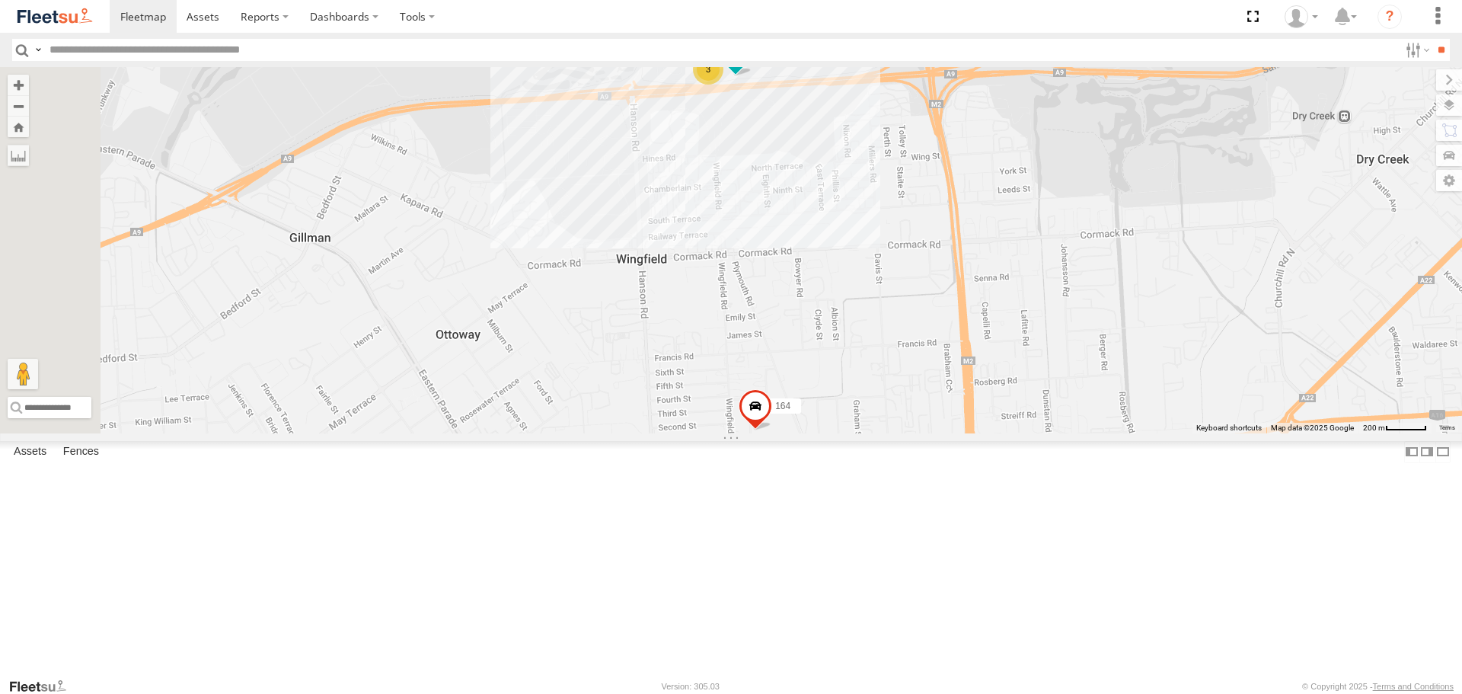
click at [723, 85] on div "3" at bounding box center [708, 69] width 30 height 30
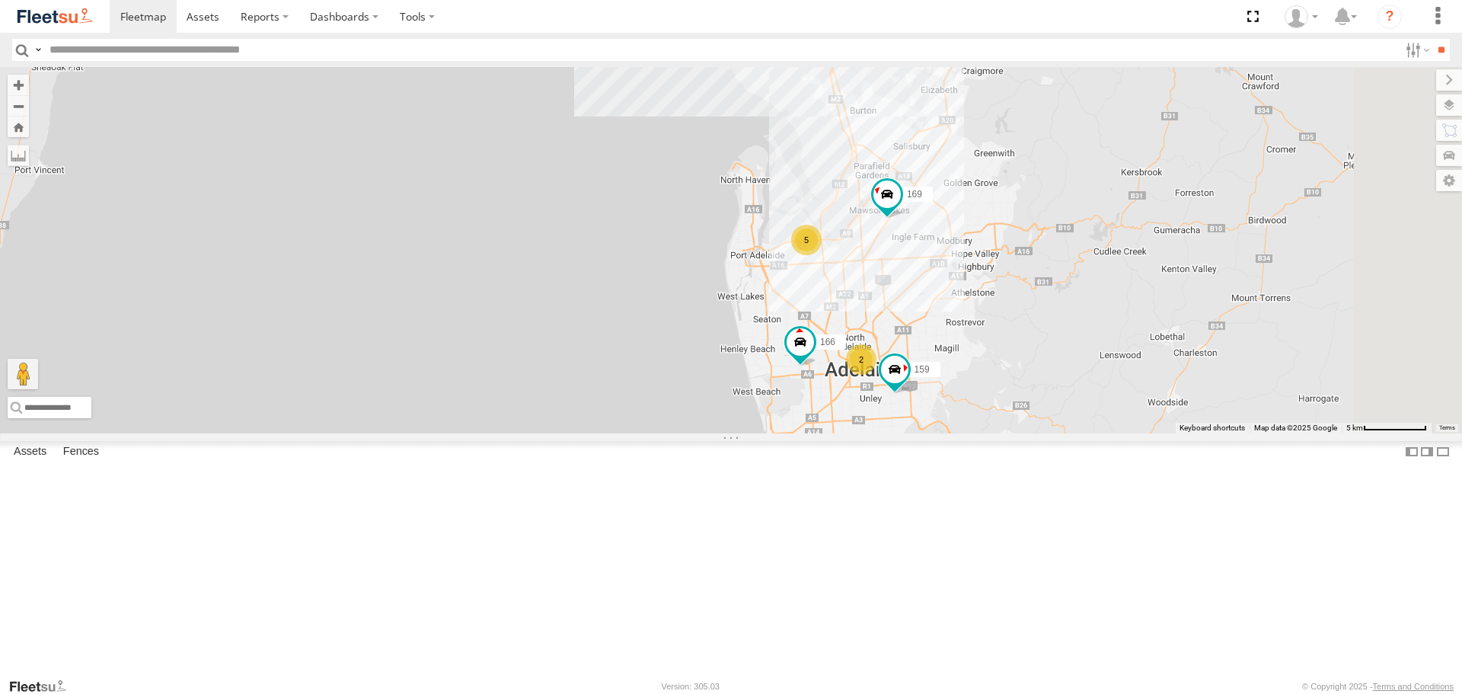
drag, startPoint x: 1256, startPoint y: 384, endPoint x: 1064, endPoint y: 376, distance: 192.8
click at [1064, 376] on div "172 160 178 166 169 168 159 177 5 2 2" at bounding box center [731, 249] width 1462 height 365
click at [821, 255] on div "5" at bounding box center [806, 240] width 30 height 30
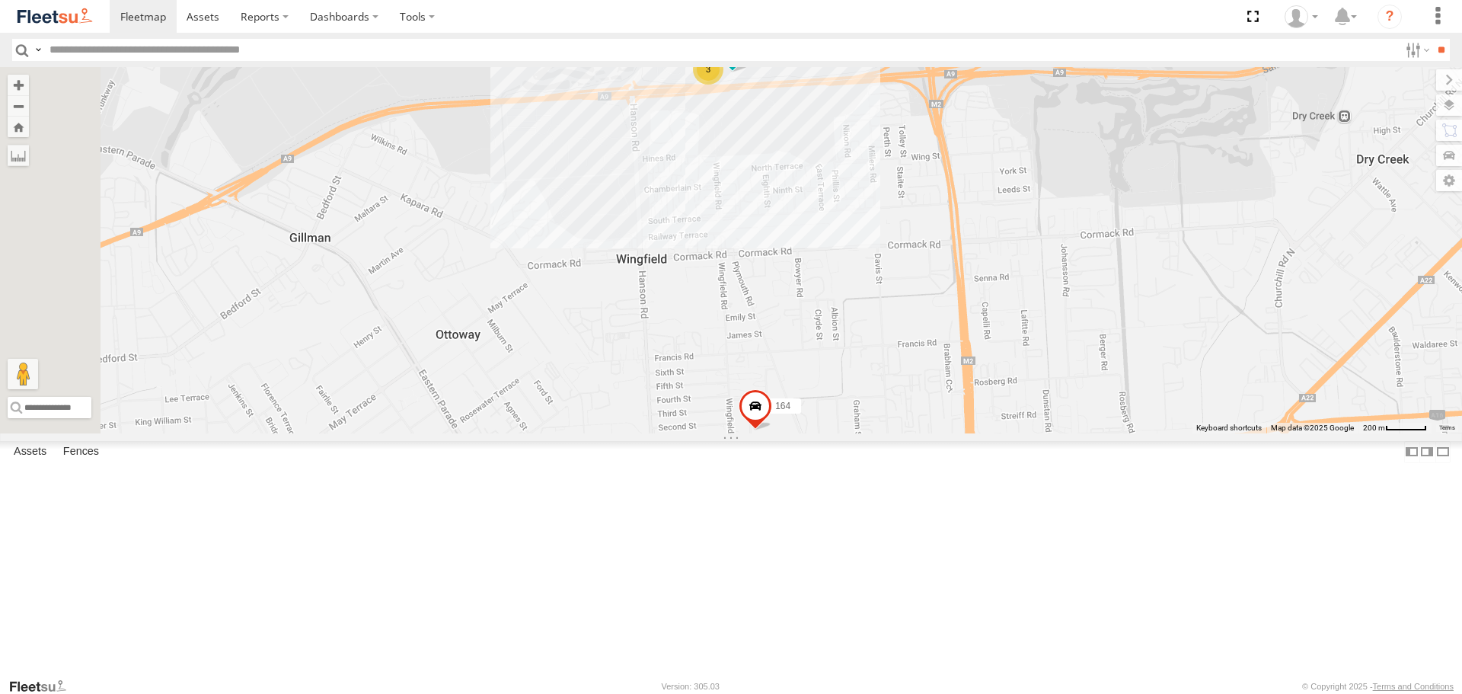
click at [723, 85] on div "3" at bounding box center [708, 69] width 30 height 30
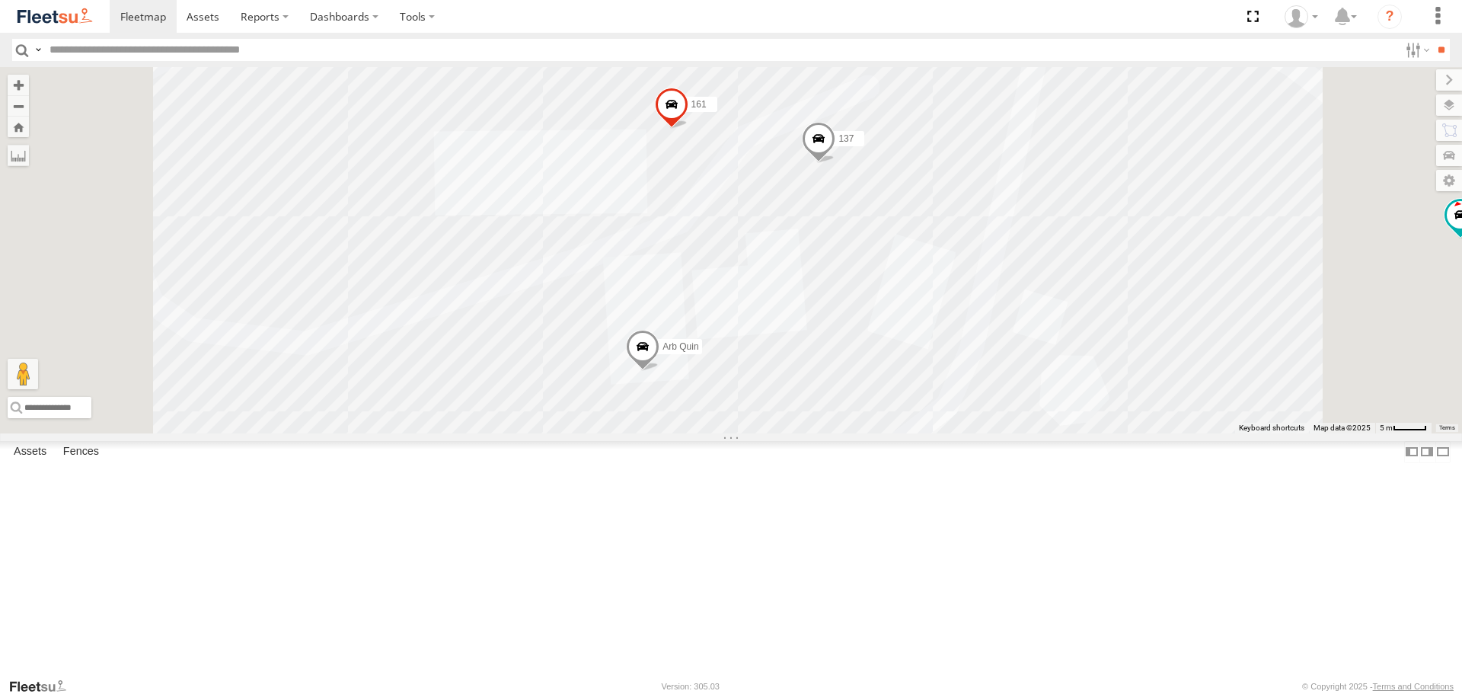
click at [659, 371] on span at bounding box center [642, 350] width 33 height 41
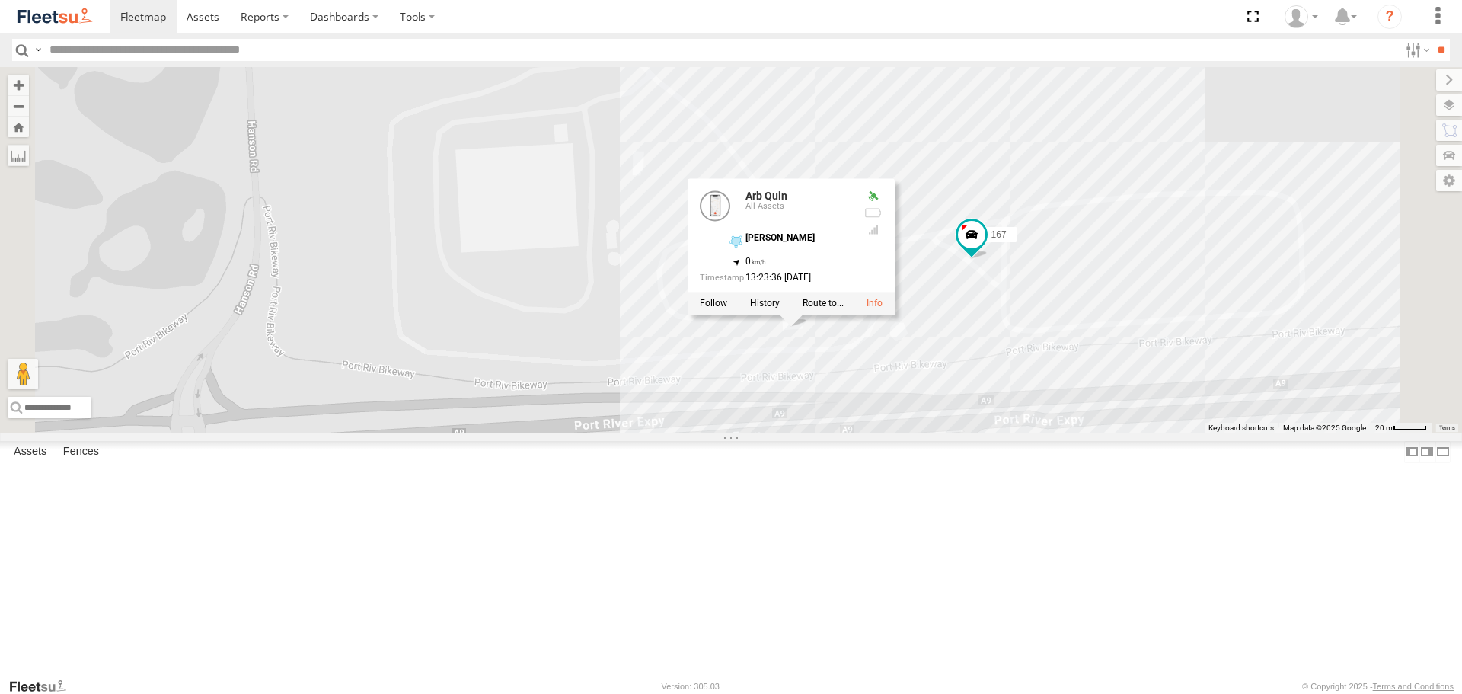
click at [1275, 432] on div "172 160 178 166 169 168 159 177 167 164 161 137 Arb Quin Arb Quin All Assets Wi…" at bounding box center [731, 249] width 1462 height 365
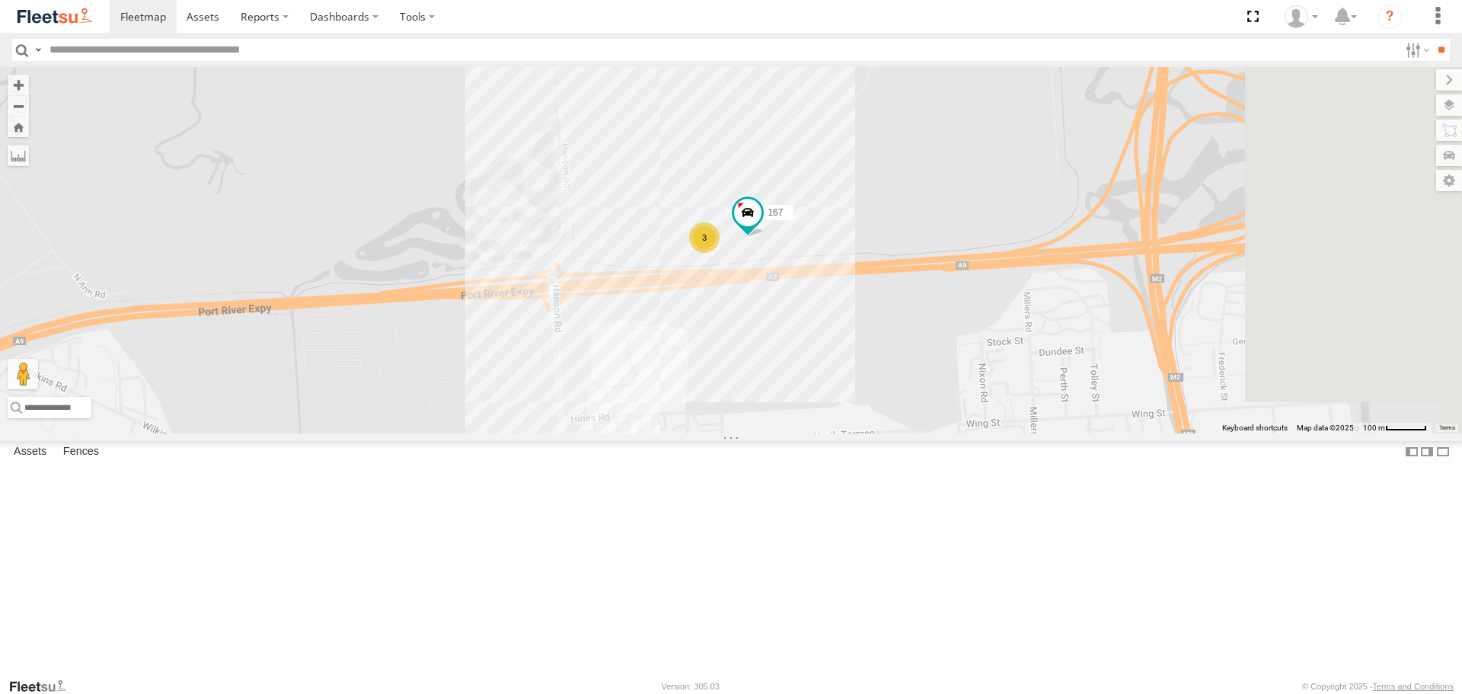
drag, startPoint x: 1282, startPoint y: 529, endPoint x: 984, endPoint y: 442, distance: 310.3
click at [984, 432] on div "172 160 178 166 169 168 159 177 167 164 3" at bounding box center [731, 249] width 1462 height 365
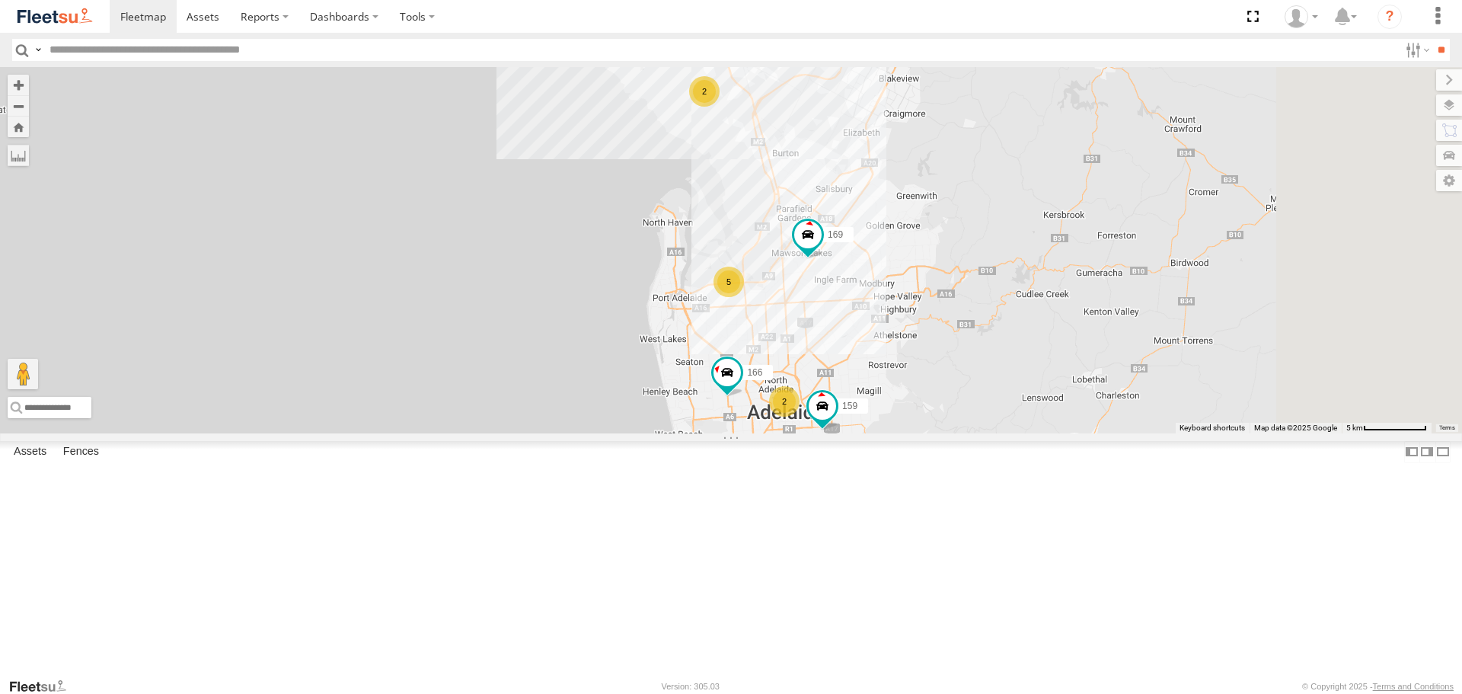
drag, startPoint x: 1021, startPoint y: 513, endPoint x: 850, endPoint y: 482, distance: 173.4
click at [850, 432] on div "172 160 178 166 169 168 159 177 5 2 2" at bounding box center [731, 249] width 1462 height 365
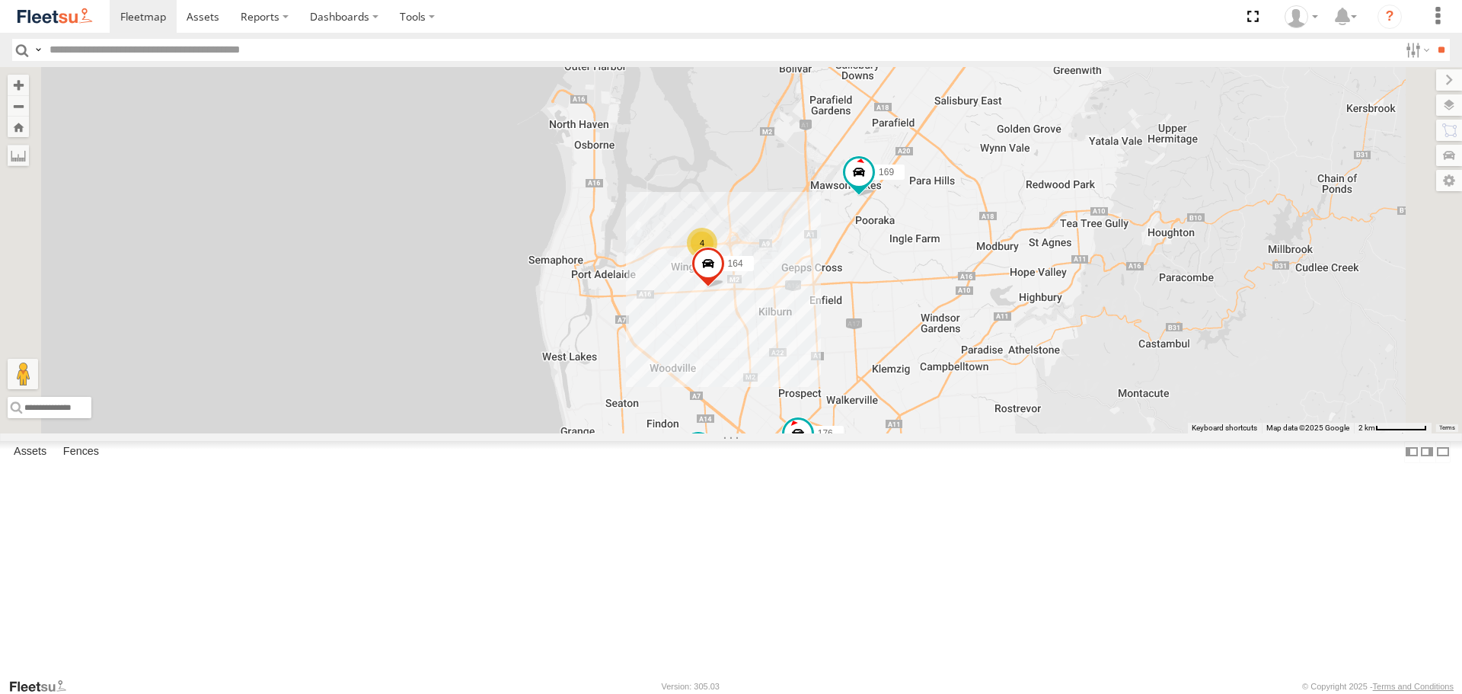
drag, startPoint x: 943, startPoint y: 477, endPoint x: 958, endPoint y: 515, distance: 40.3
click at [958, 432] on div "172 160 178 166 169 168 159 177 4 164 176 165" at bounding box center [731, 249] width 1462 height 365
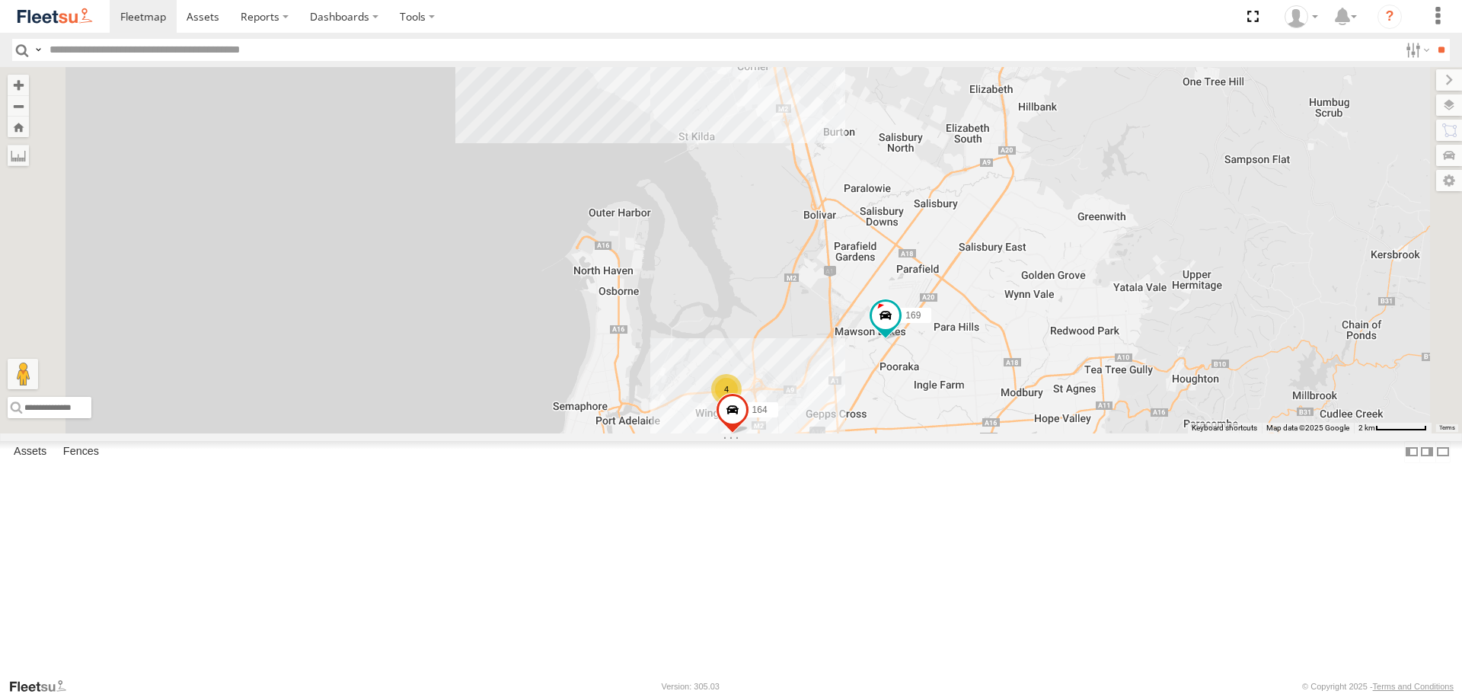
drag, startPoint x: 969, startPoint y: 417, endPoint x: 1118, endPoint y: 581, distance: 221.0
click at [1121, 432] on div "172 160 178 166 169 168 159 177 4 164 176 165" at bounding box center [731, 249] width 1462 height 365
